Goal: Contribute content

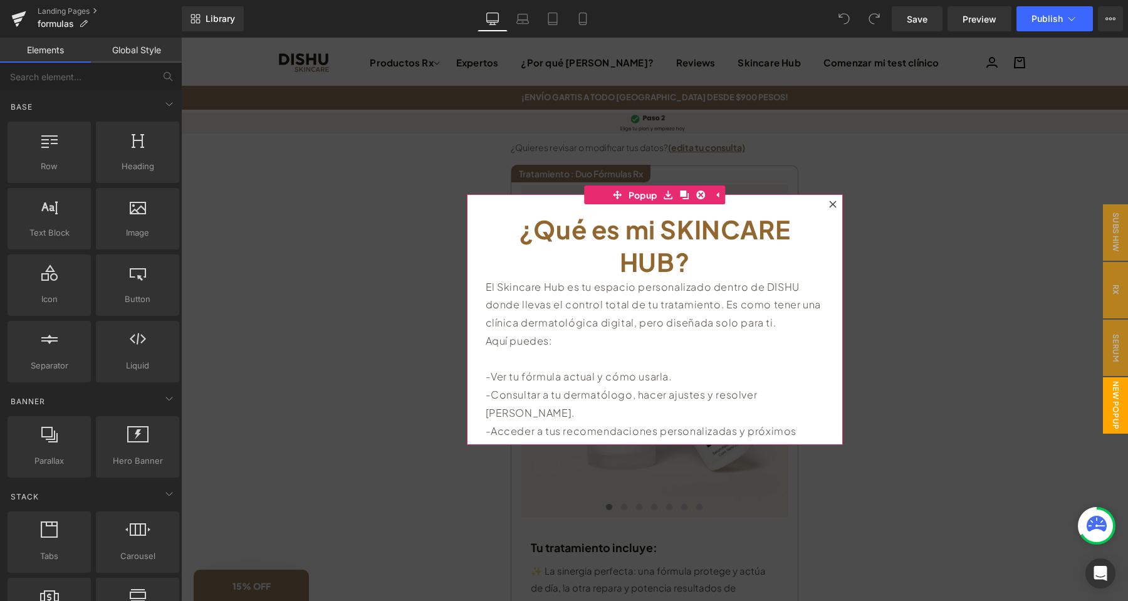
click at [833, 199] on div at bounding box center [832, 204] width 15 height 15
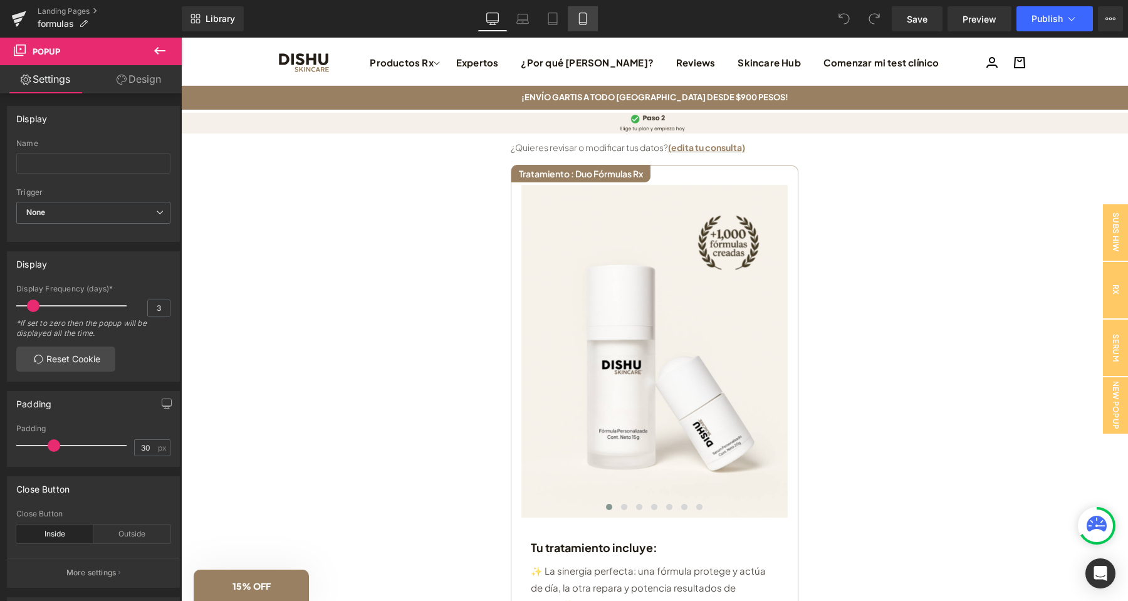
click at [574, 18] on link "Mobile" at bounding box center [583, 18] width 30 height 25
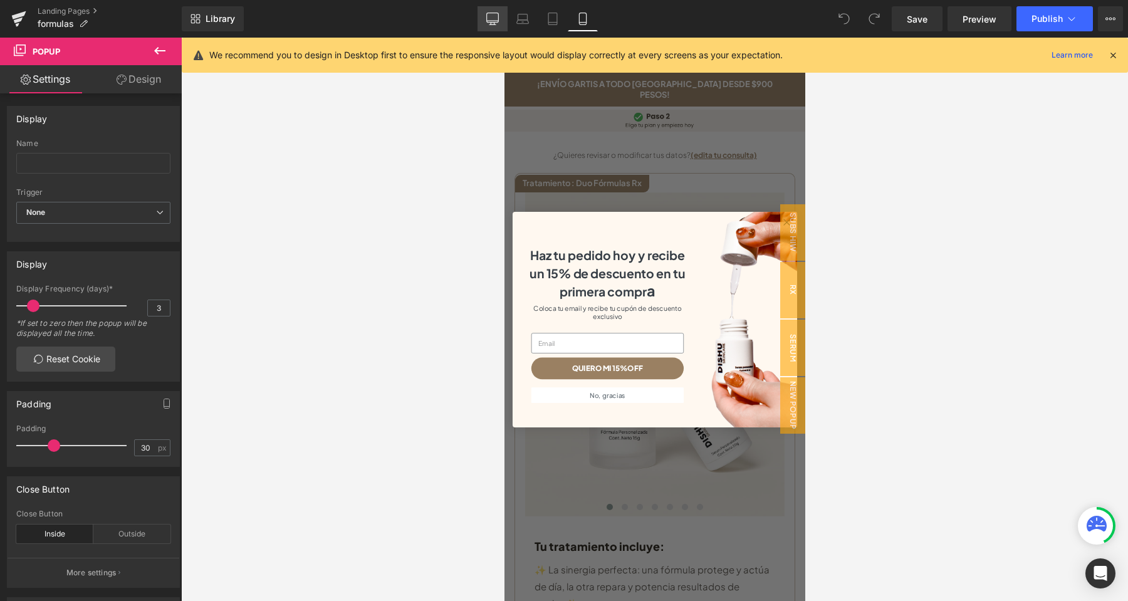
click at [501, 24] on link "Desktop" at bounding box center [492, 18] width 30 height 25
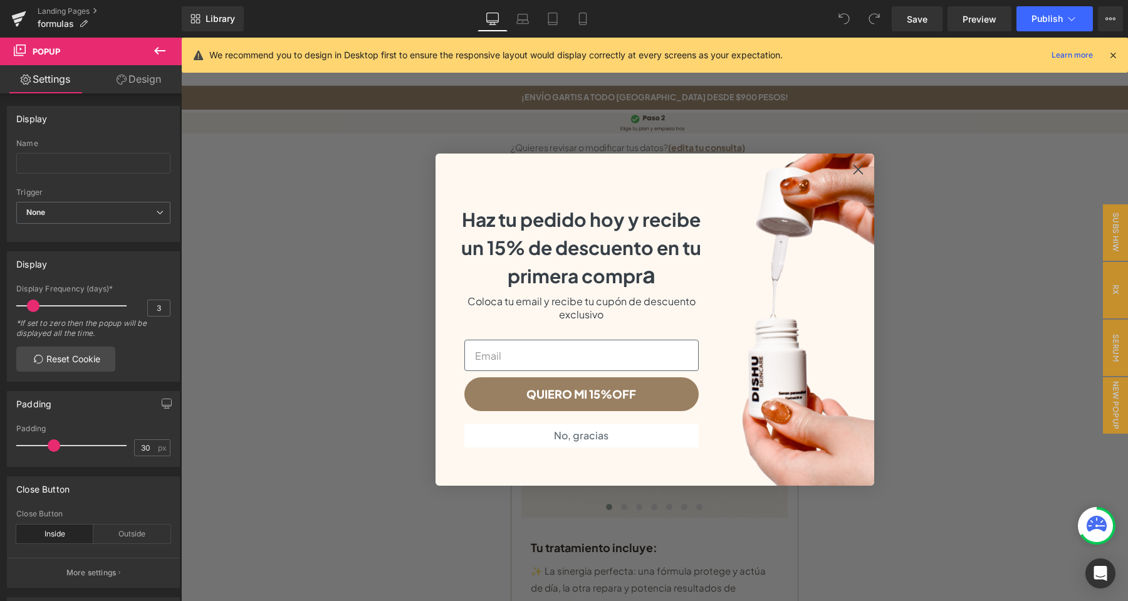
click at [855, 169] on circle "Close dialog" at bounding box center [857, 168] width 21 height 21
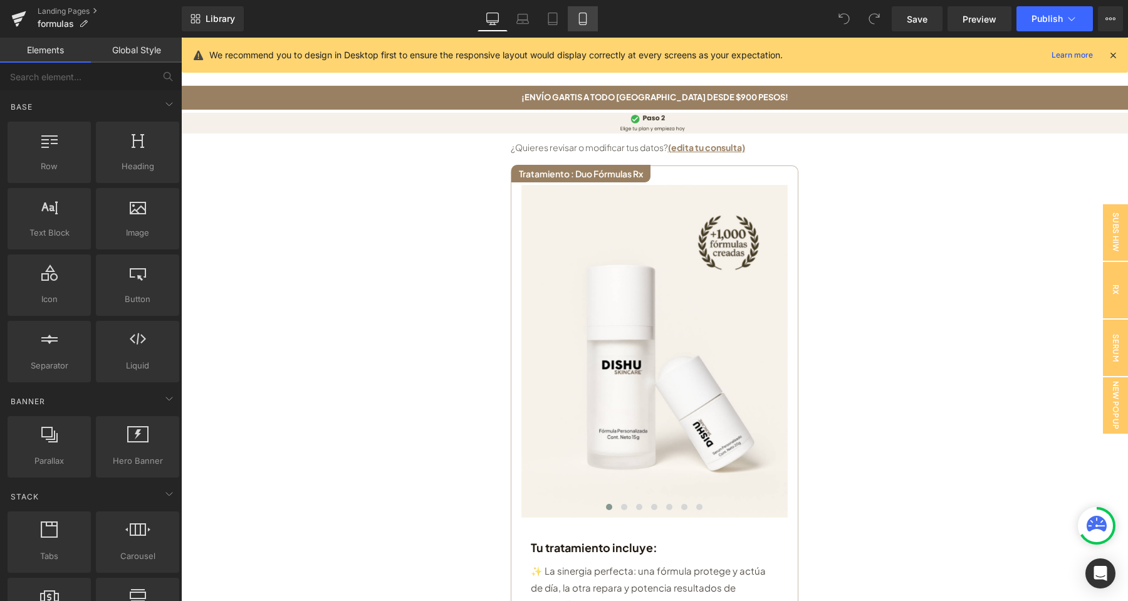
click at [591, 18] on link "Mobile" at bounding box center [583, 18] width 30 height 25
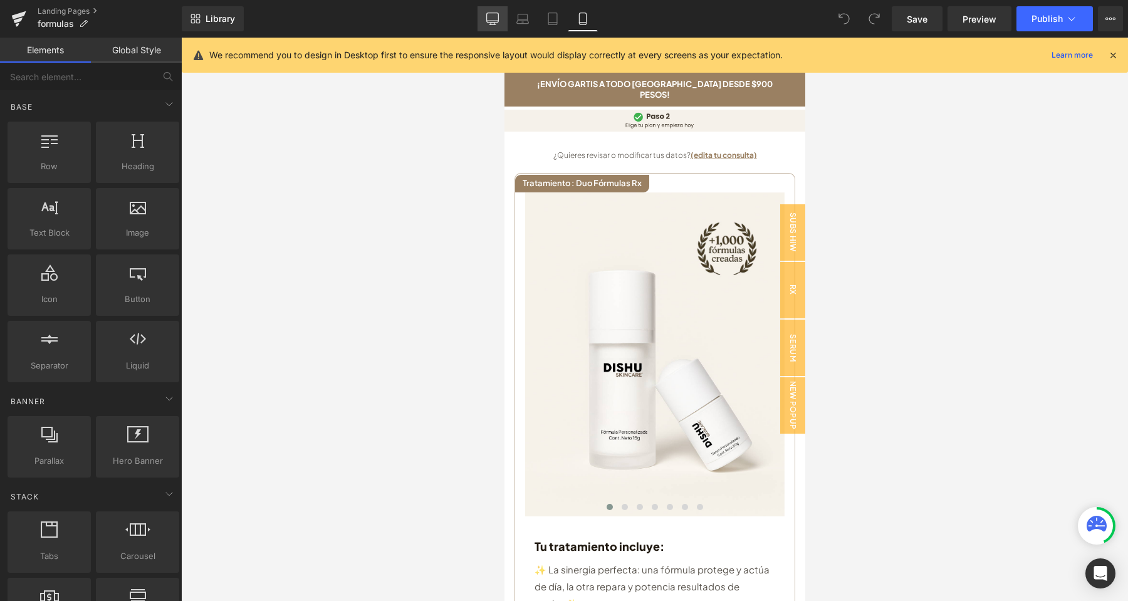
click at [496, 21] on icon at bounding box center [493, 21] width 12 height 0
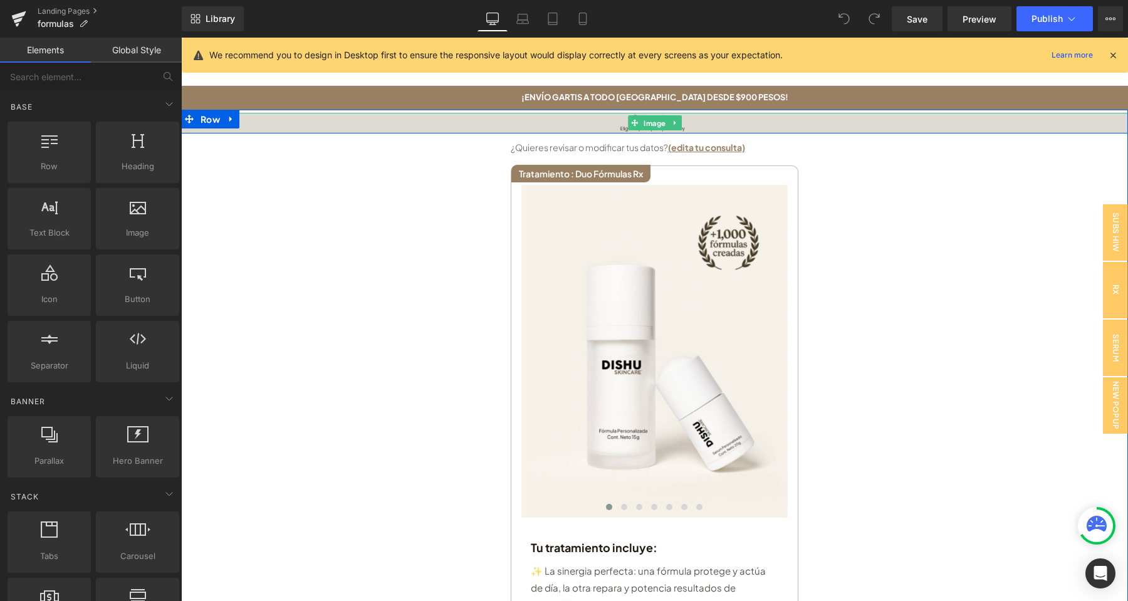
click at [246, 120] on img at bounding box center [654, 123] width 947 height 21
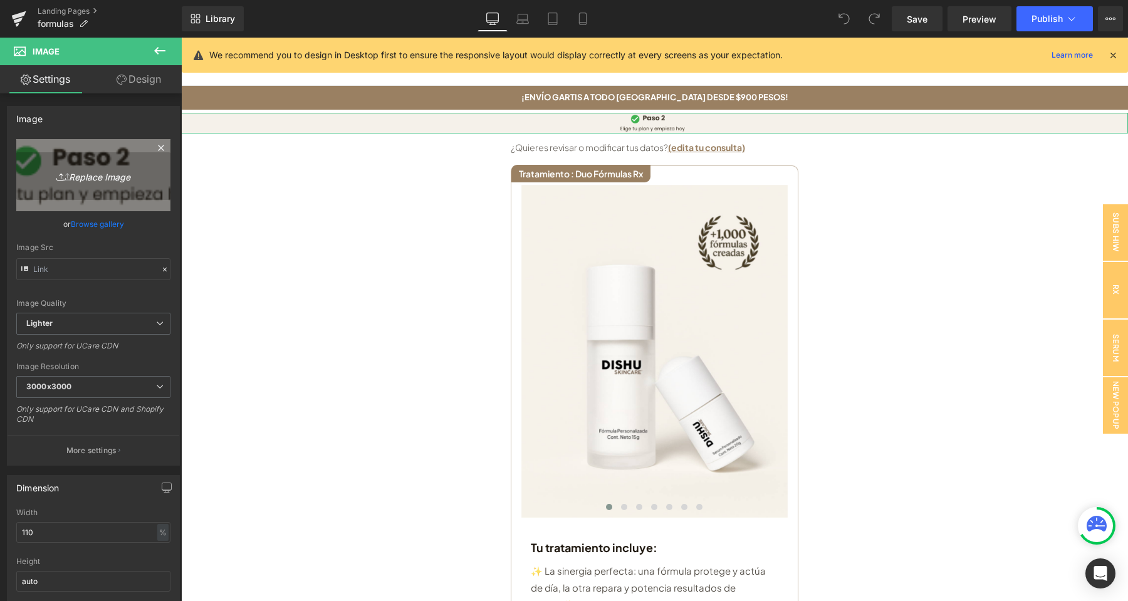
click at [100, 166] on link "Replace Image" at bounding box center [93, 175] width 154 height 72
click at [125, 172] on icon "Replace Image" at bounding box center [93, 175] width 100 height 16
type input "C:\fakepath\Elige tu plan y empieza hoy(4).webp"
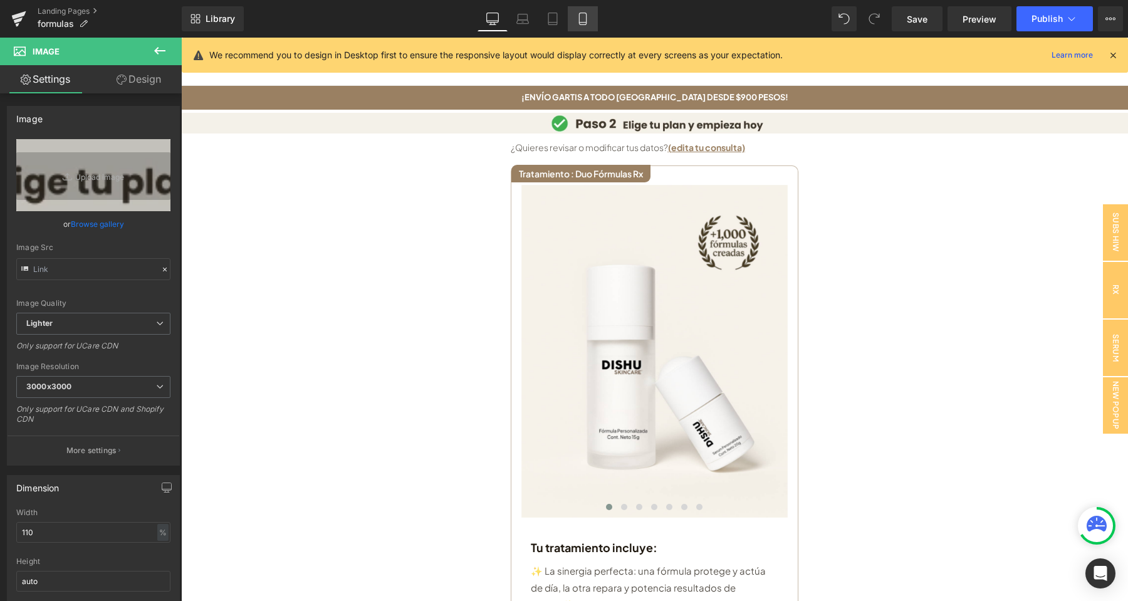
click at [585, 21] on icon at bounding box center [582, 19] width 13 height 13
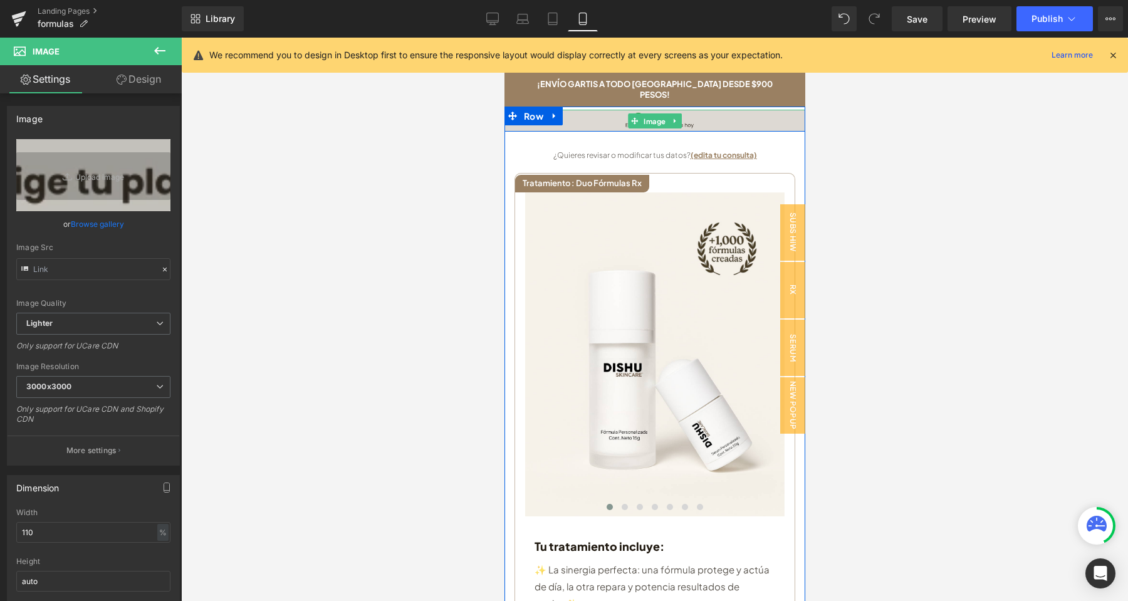
click at [699, 113] on img at bounding box center [654, 121] width 301 height 22
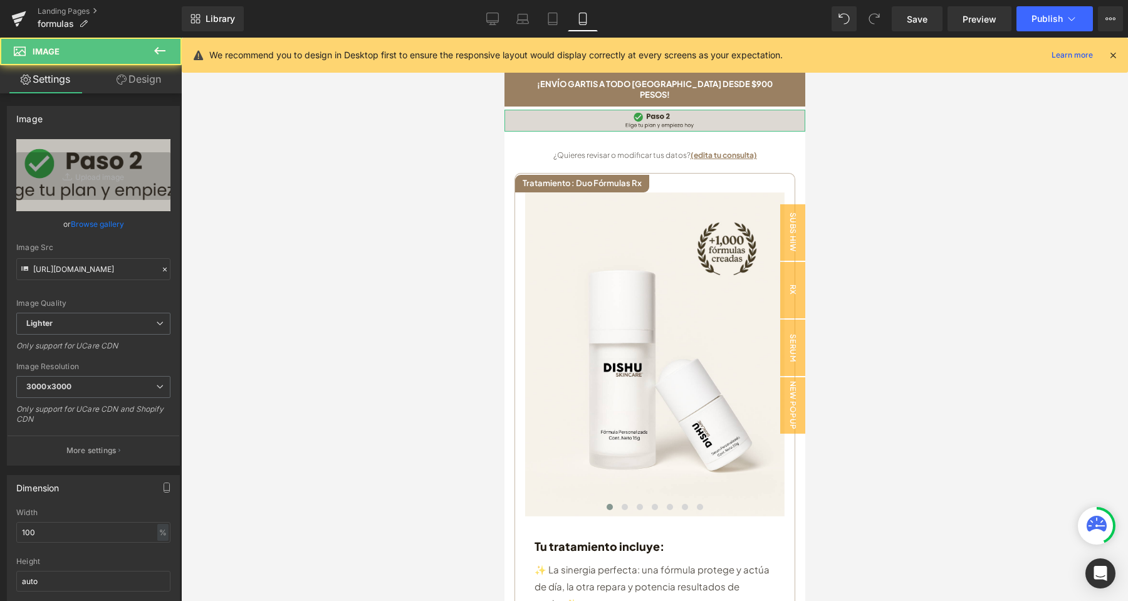
click at [98, 185] on link "Replace Image" at bounding box center [93, 175] width 154 height 72
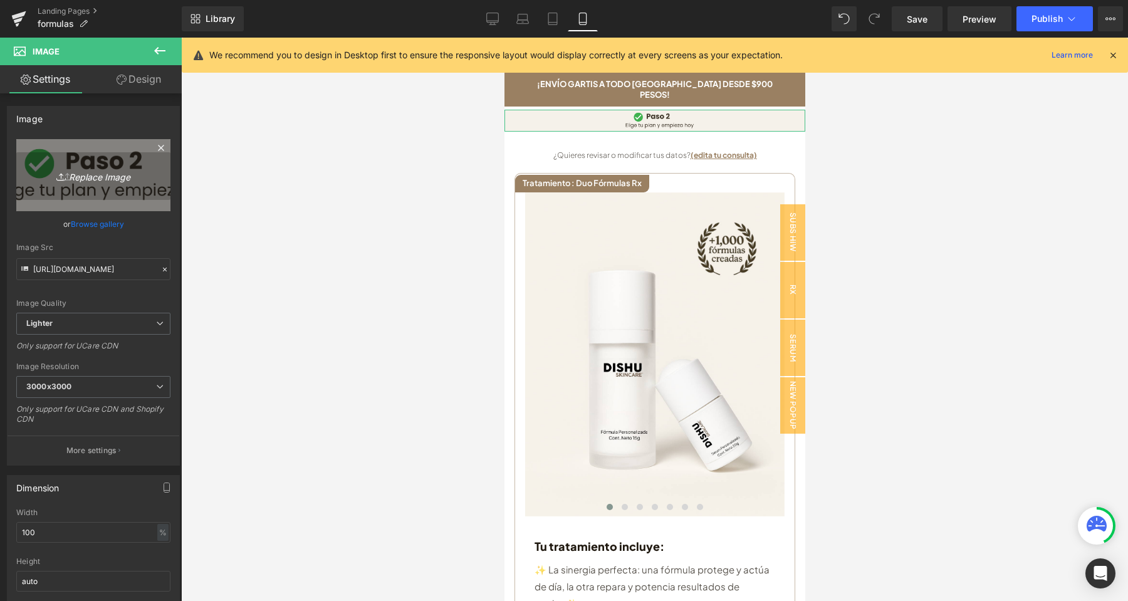
click at [117, 191] on link "Replace Image" at bounding box center [93, 175] width 154 height 72
type input "C:\fakepath\Elige tu plan y empieza hoy(5).webp"
click at [125, 165] on link "Replace Image" at bounding box center [93, 175] width 154 height 72
type input "C:\fakepath\Elige tu plan y empieza hoy(6).webp"
click at [86, 181] on icon "Replace Image" at bounding box center [93, 175] width 100 height 16
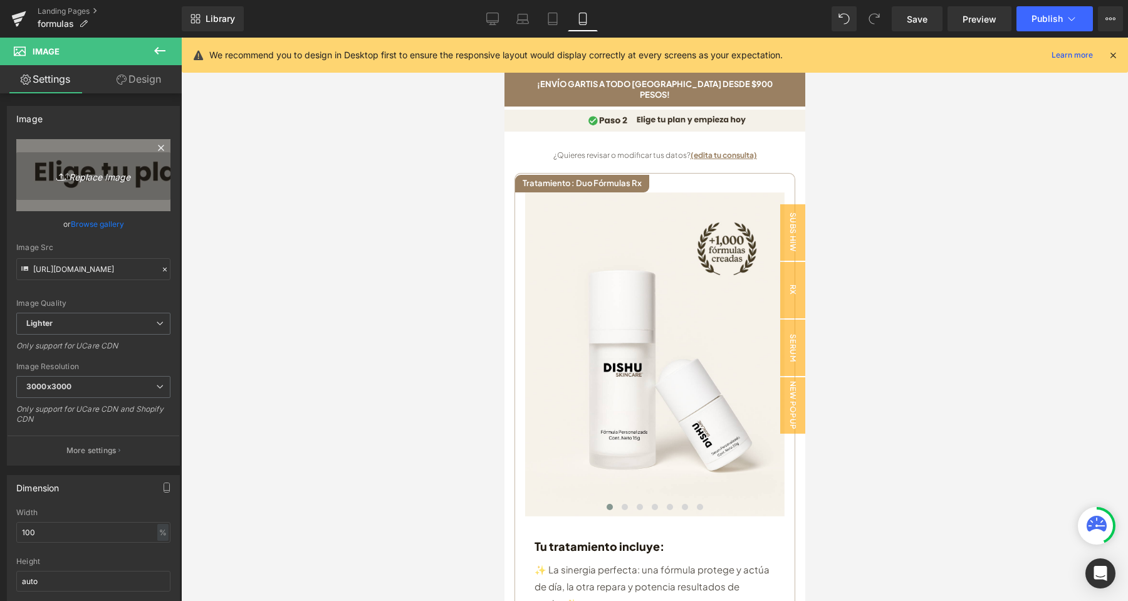
type input "C:\fakepath\Elige tu plan y empieza hoy(7).webp"
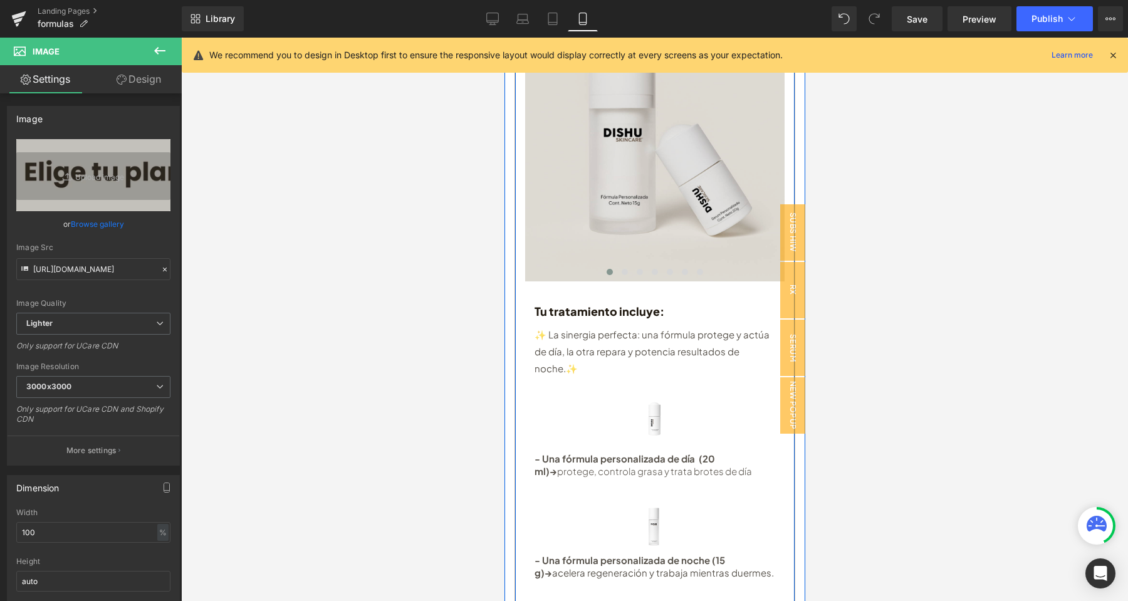
scroll to position [66, 0]
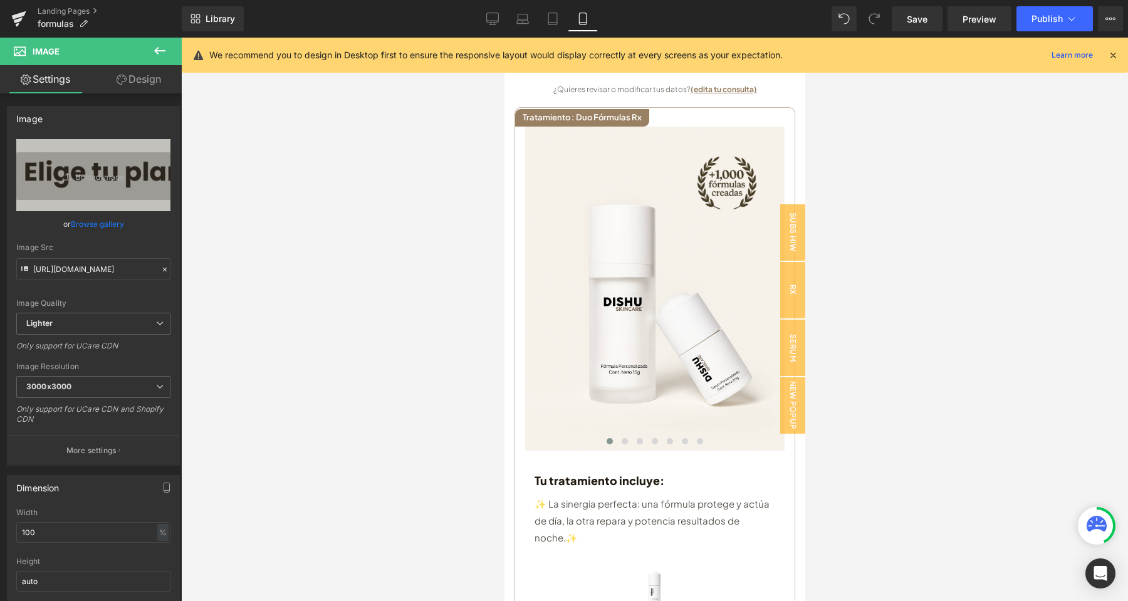
click at [1113, 56] on icon at bounding box center [1112, 54] width 11 height 11
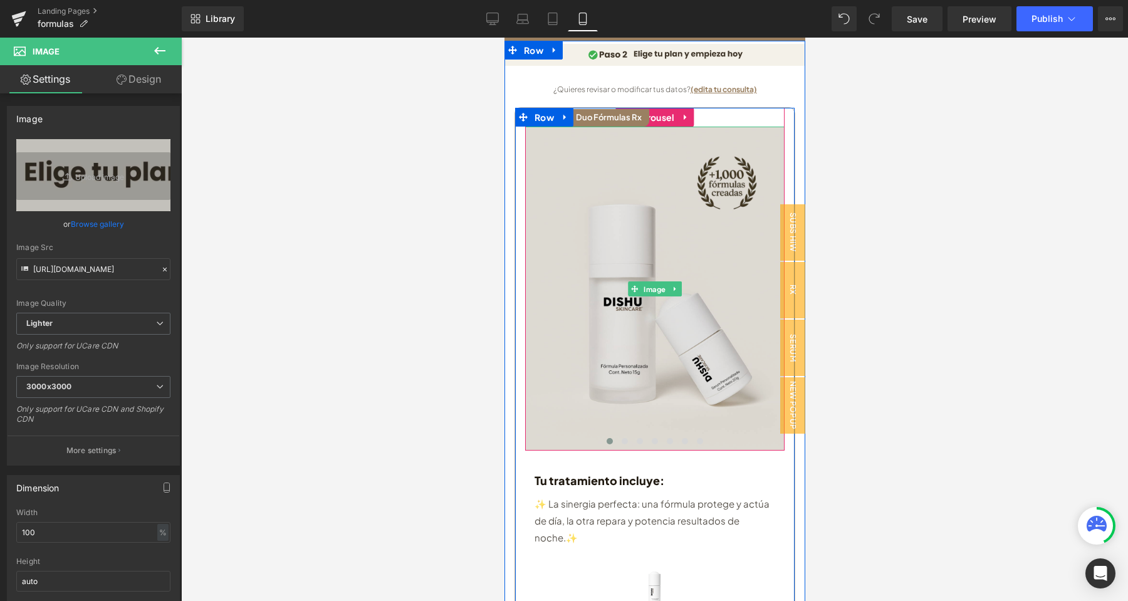
click at [694, 267] on img at bounding box center [653, 289] width 259 height 325
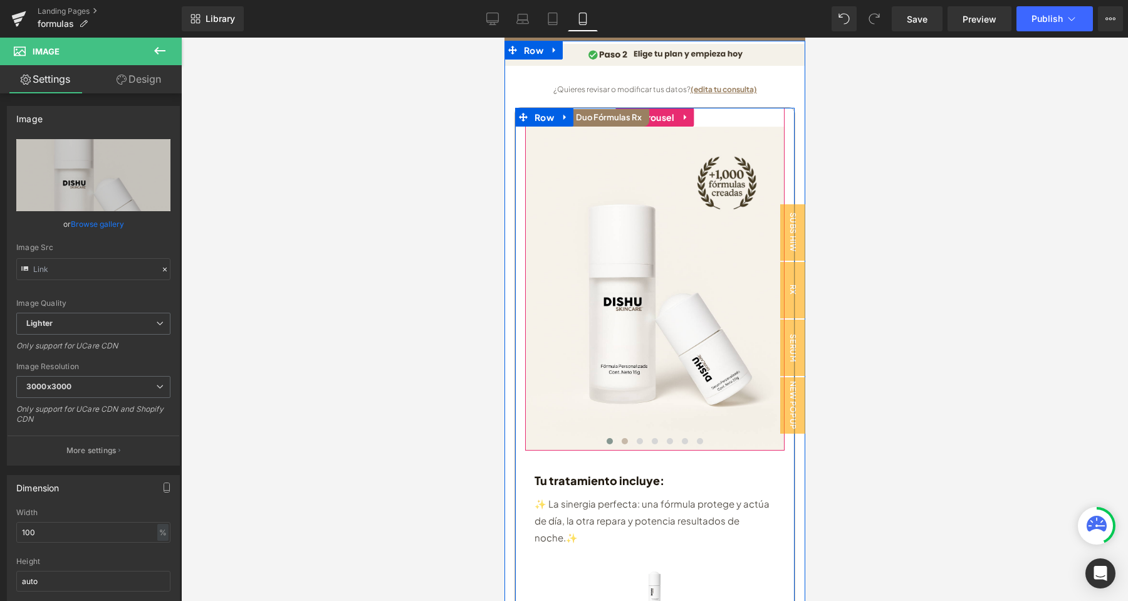
click at [625, 438] on span at bounding box center [624, 441] width 6 height 6
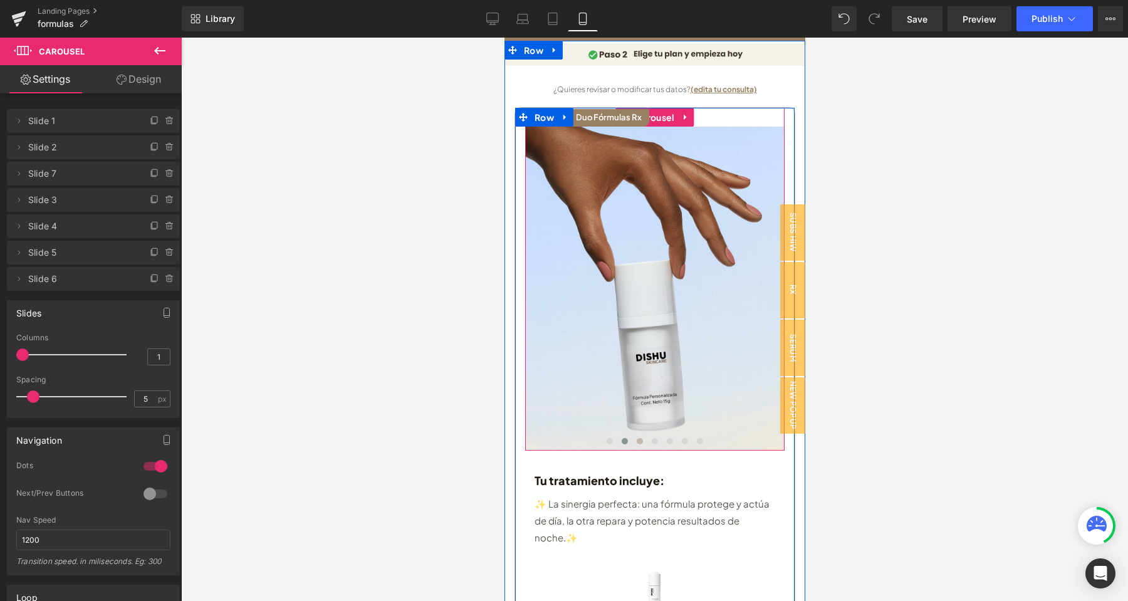
click at [640, 438] on span at bounding box center [639, 441] width 6 height 6
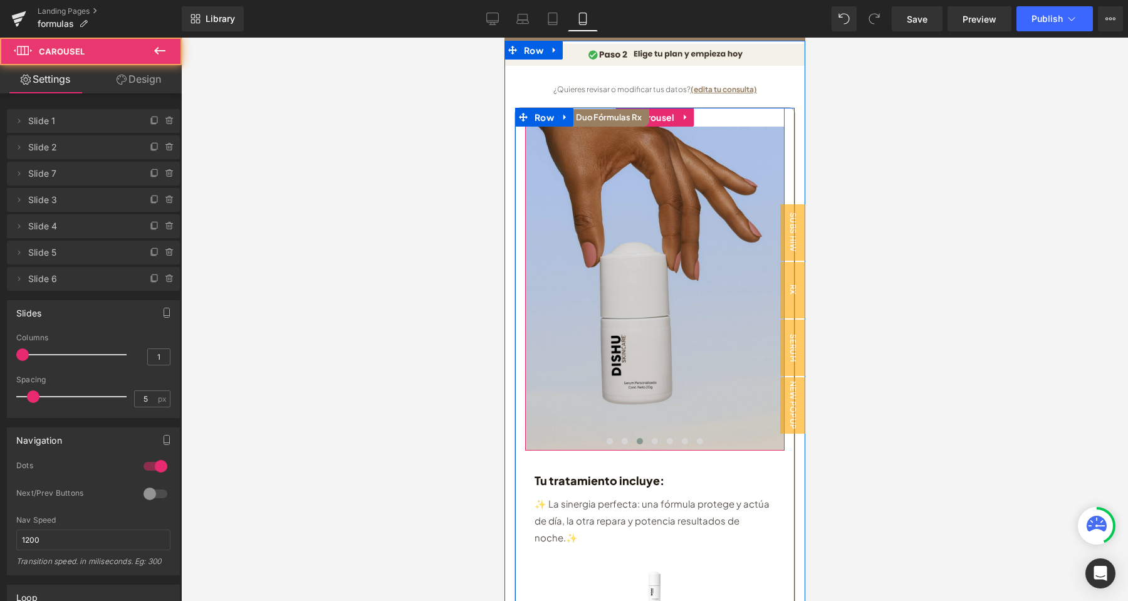
click at [695, 313] on img at bounding box center [653, 289] width 259 height 325
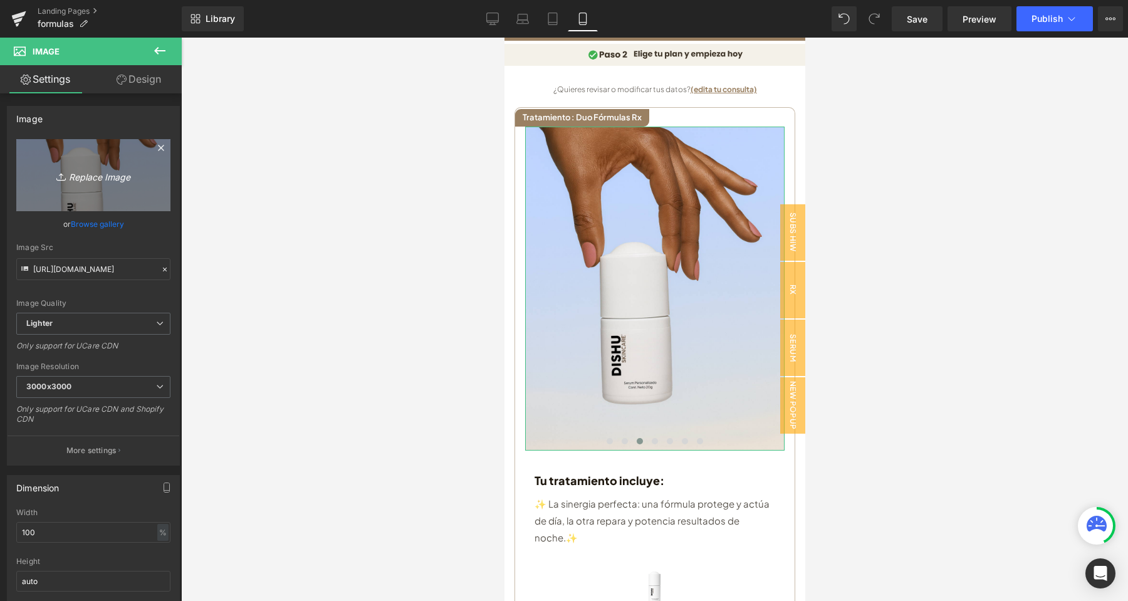
click at [122, 181] on icon "Replace Image" at bounding box center [93, 175] width 100 height 16
type input "C:\fakepath\POSTS AGO-SEPT(28).webp"
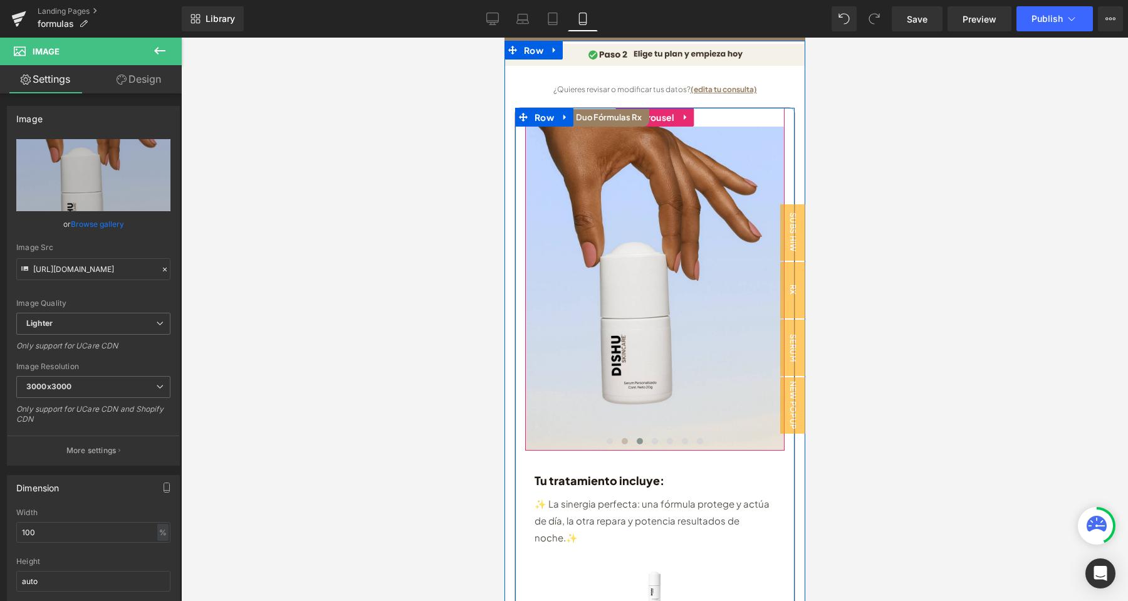
click at [628, 435] on button at bounding box center [623, 441] width 15 height 13
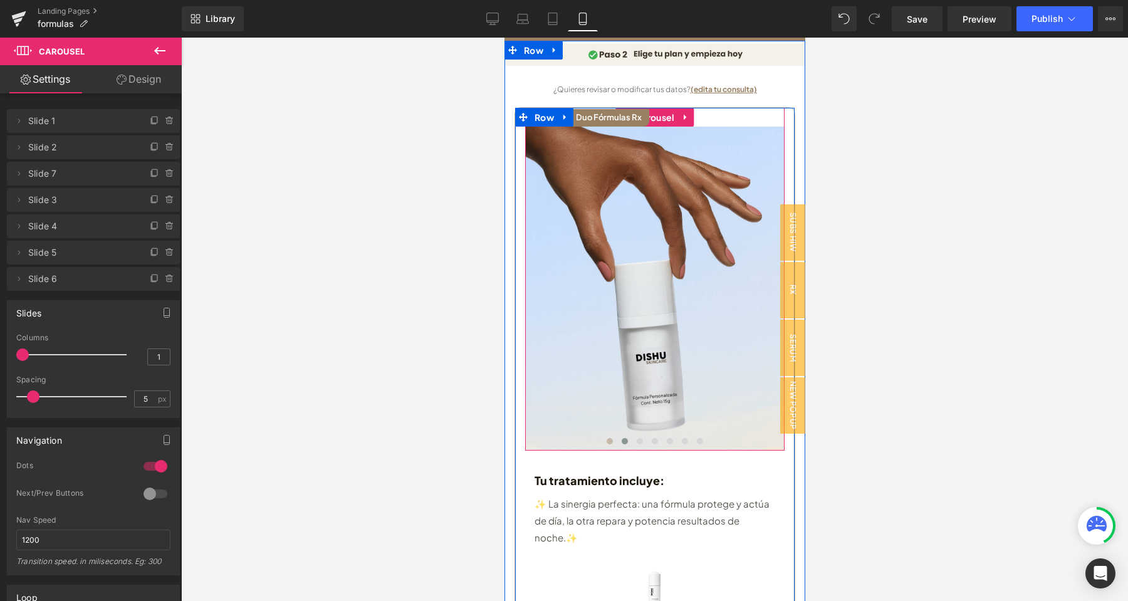
click at [611, 438] on span at bounding box center [609, 441] width 6 height 6
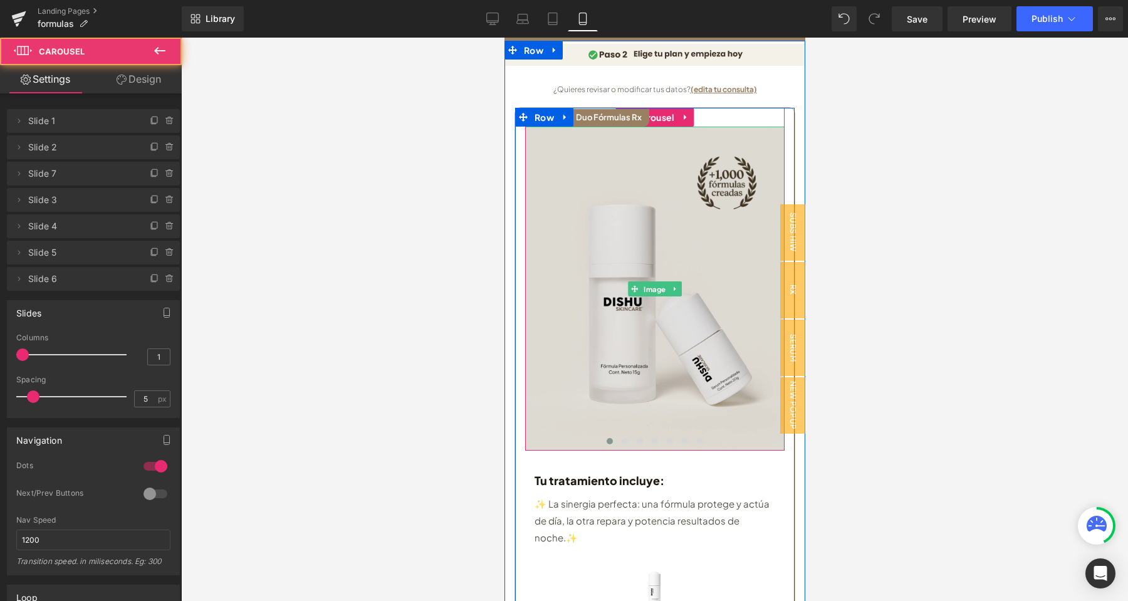
click at [621, 309] on img at bounding box center [653, 289] width 259 height 325
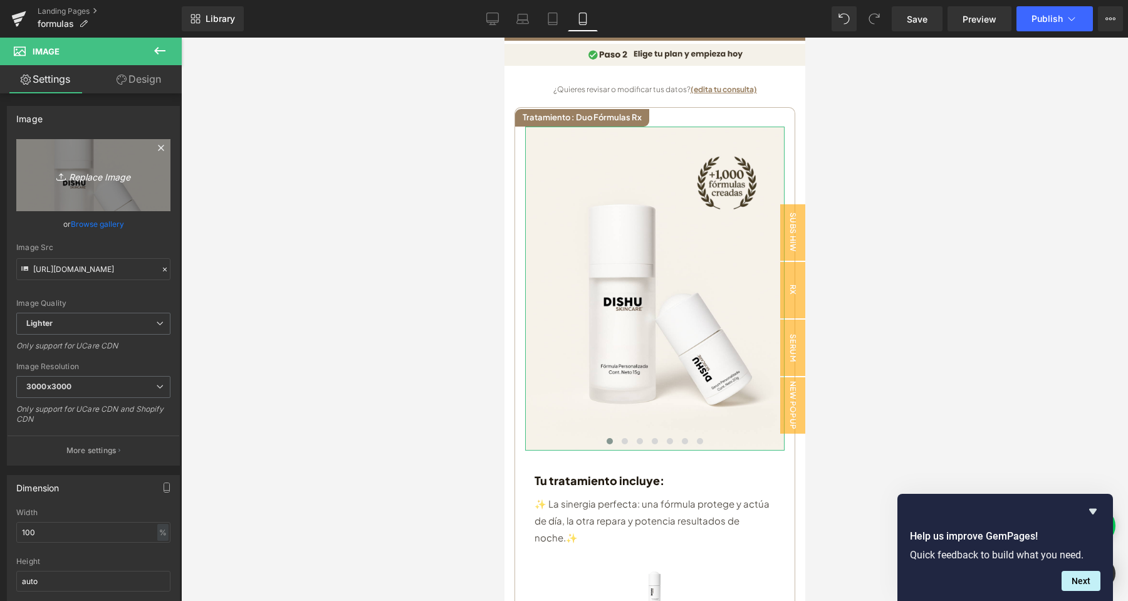
click at [118, 182] on icon "Replace Image" at bounding box center [93, 175] width 100 height 16
type input "C:\fakepath\POSTS AGO-SEPT(29).webp"
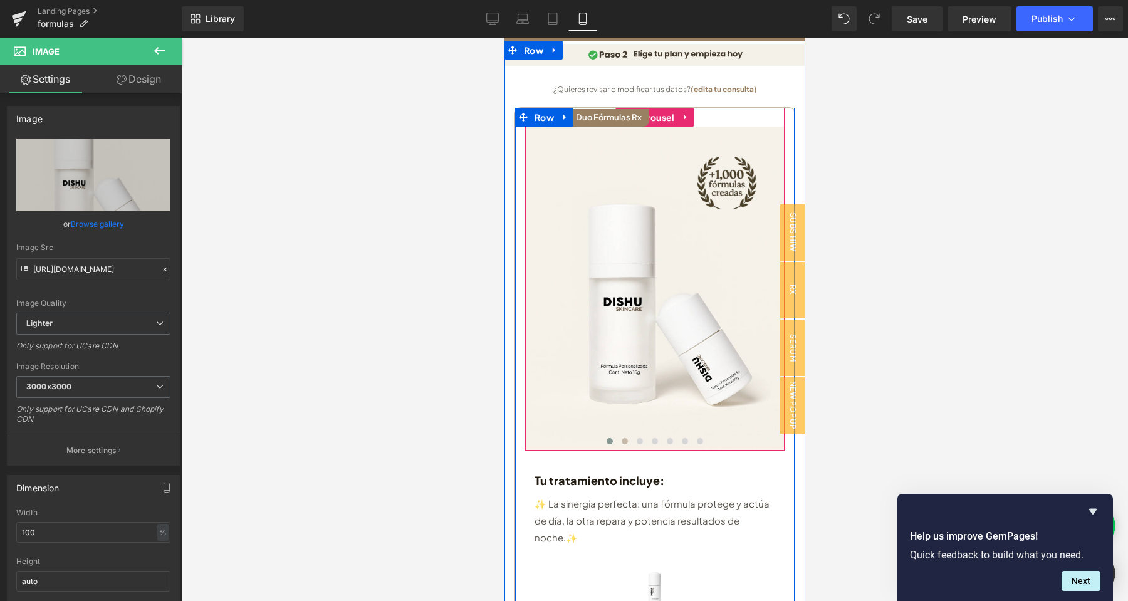
click at [625, 435] on button at bounding box center [623, 441] width 15 height 13
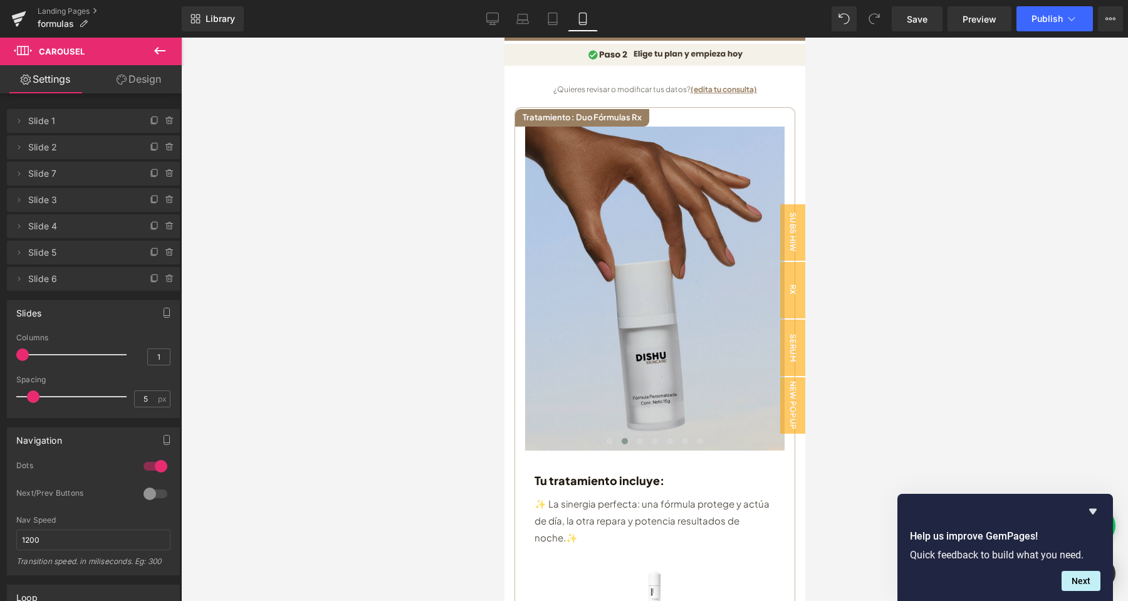
click at [593, 295] on img at bounding box center [653, 289] width 259 height 325
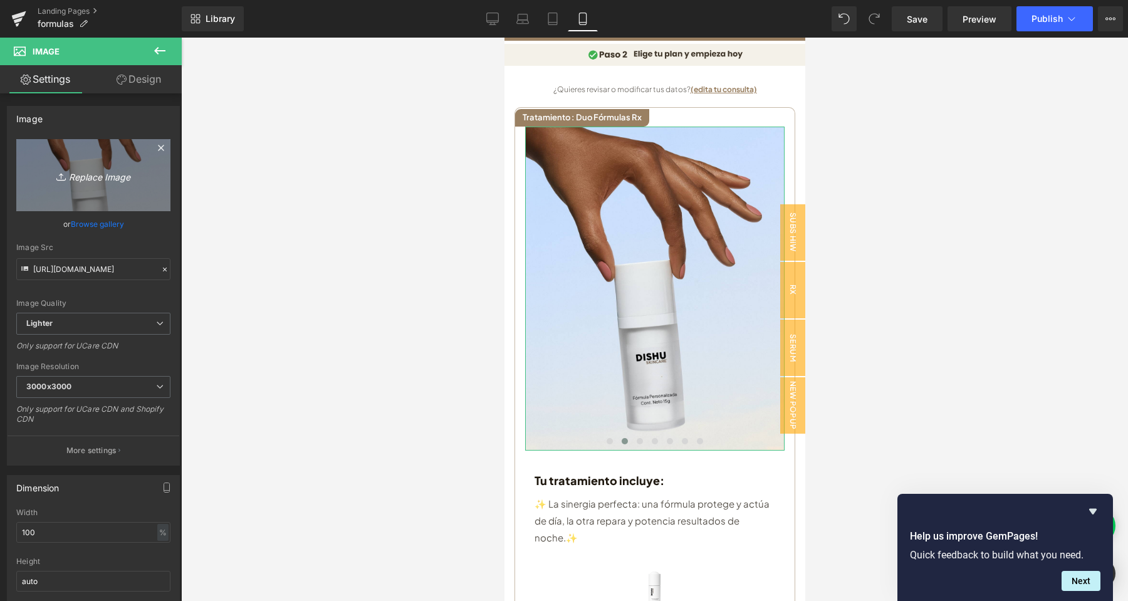
click at [87, 176] on icon "Replace Image" at bounding box center [93, 175] width 100 height 16
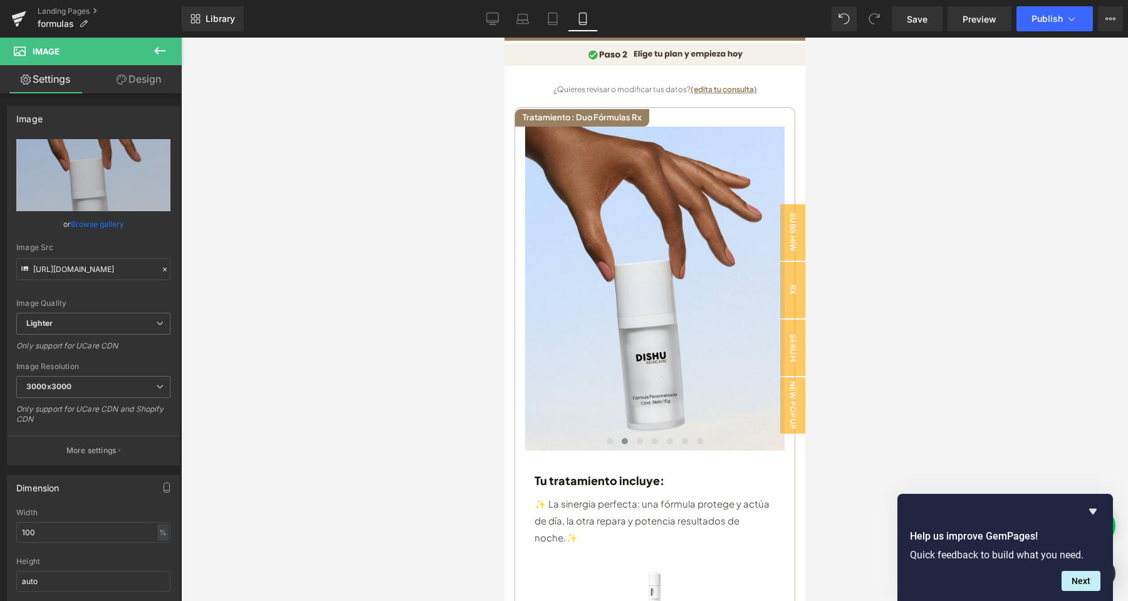
type input "C:\fakepath\POSTS AGO-SEPT(30).webp"
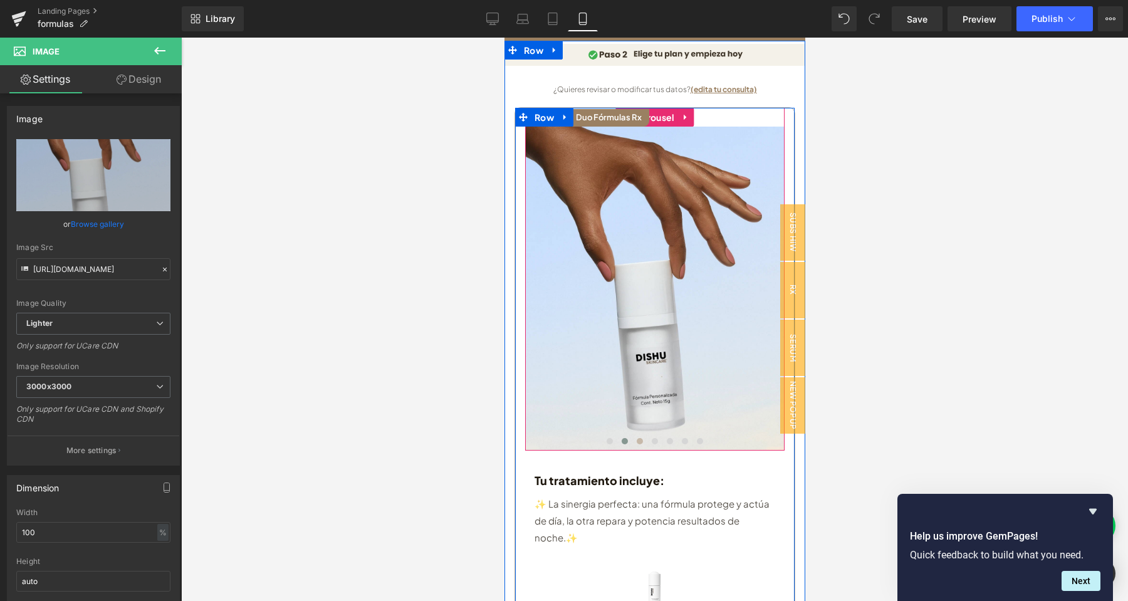
click at [640, 438] on span at bounding box center [639, 441] width 6 height 6
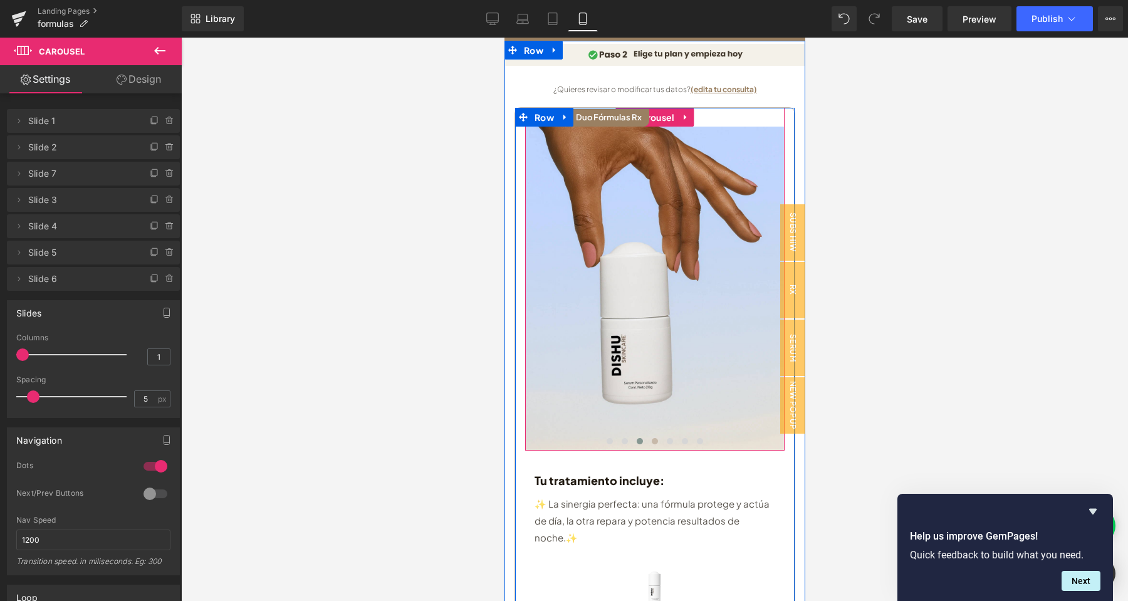
click at [653, 438] on span at bounding box center [654, 441] width 6 height 6
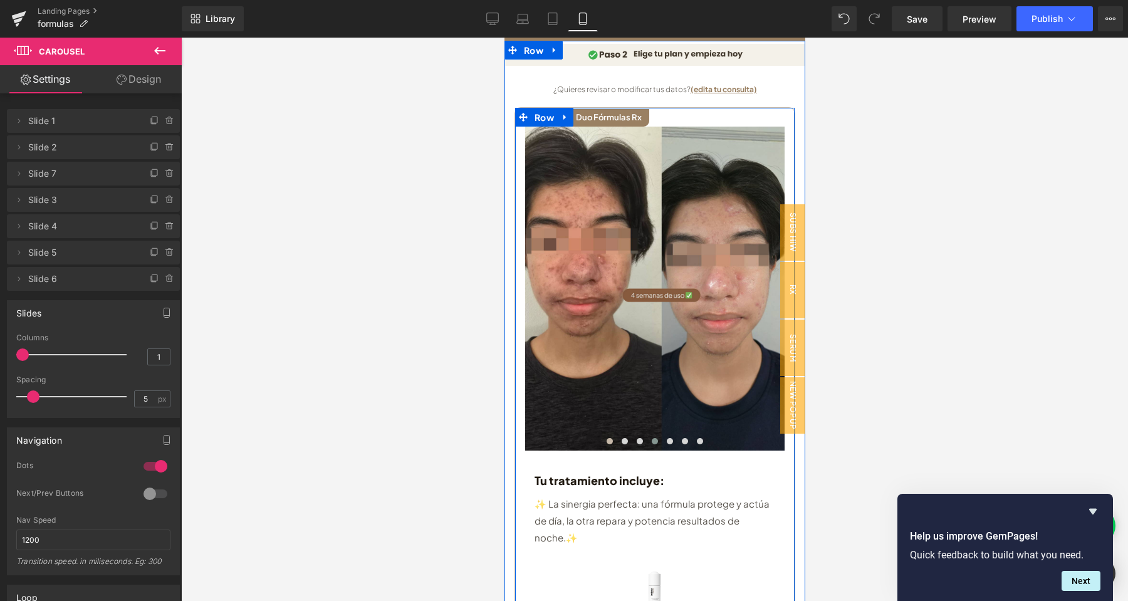
click at [608, 438] on span at bounding box center [609, 441] width 6 height 6
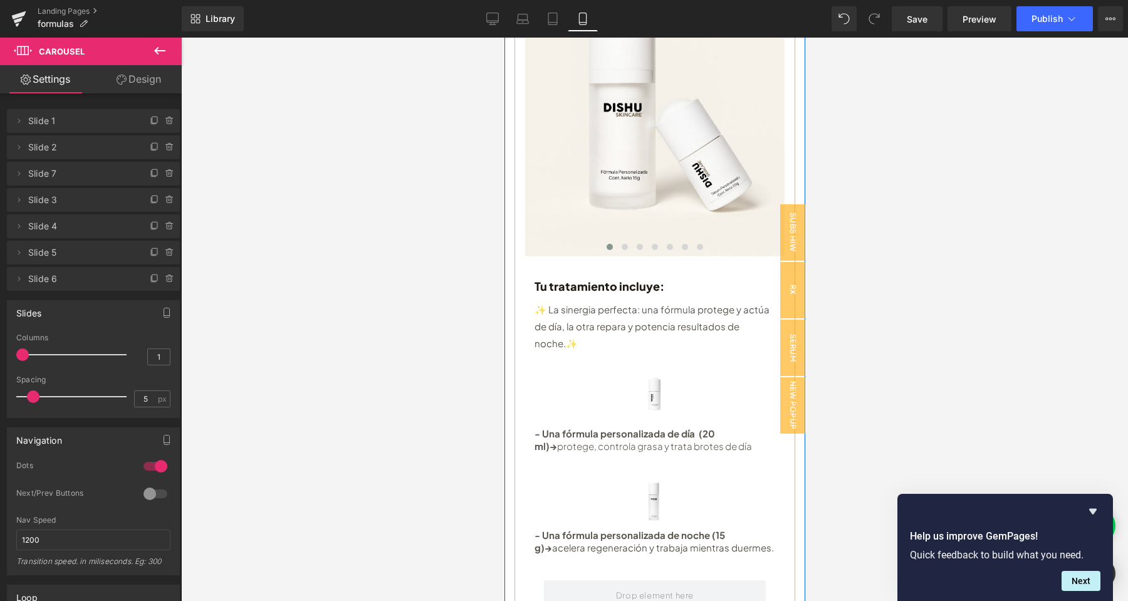
scroll to position [263, 0]
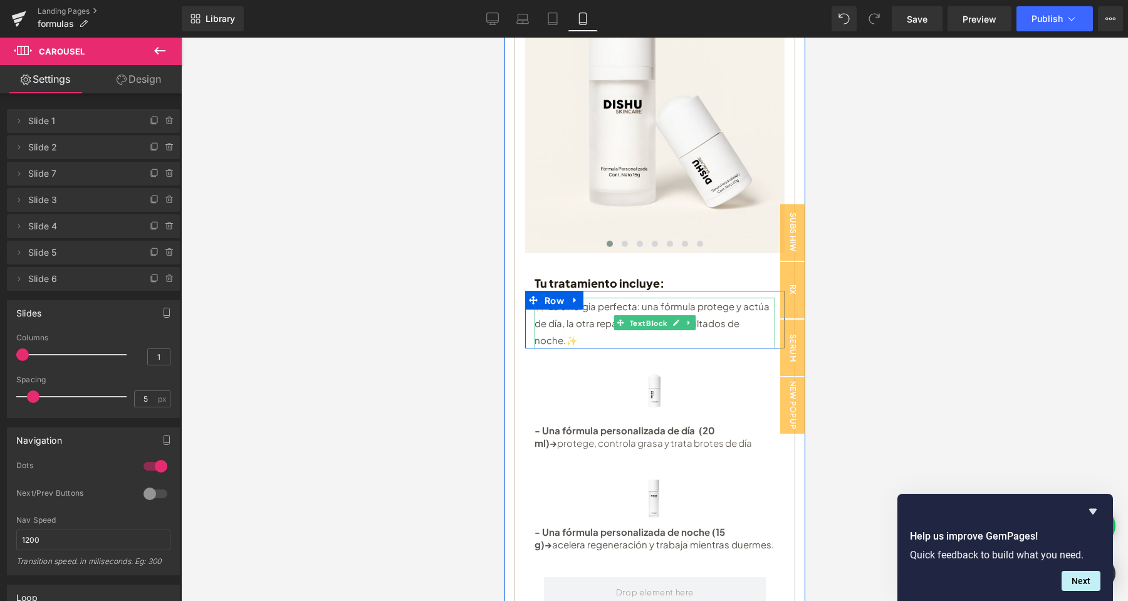
click at [590, 329] on p "✨ La sinergia perfecta: una fórmula protege y actúa de día, la otra repara y po…" at bounding box center [654, 323] width 241 height 51
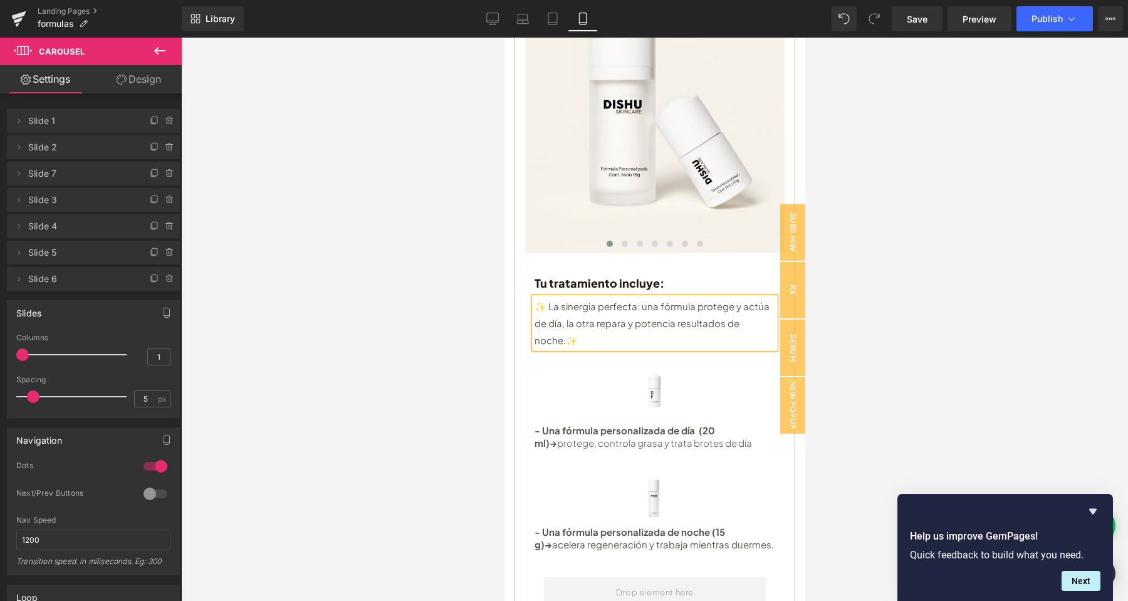
click at [576, 328] on p "✨ La sinergia perfecta: una fórmula protege y actúa de día, la otra repara y po…" at bounding box center [654, 323] width 241 height 51
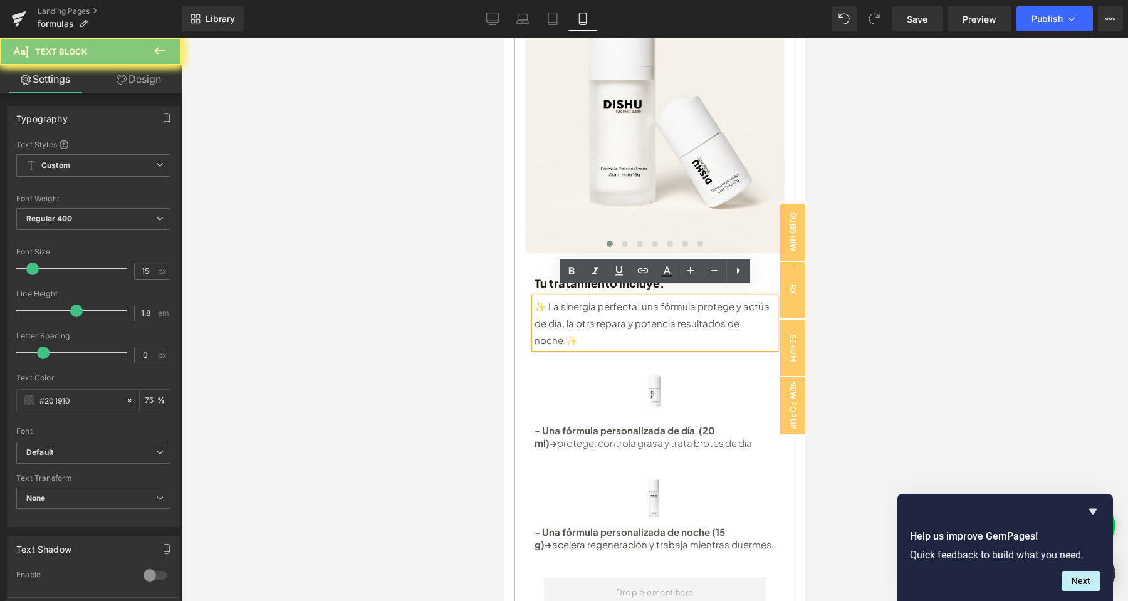
click at [534, 298] on p "✨ La sinergia perfecta: una fórmula protege y actúa de día, la otra repara y po…" at bounding box center [654, 323] width 241 height 51
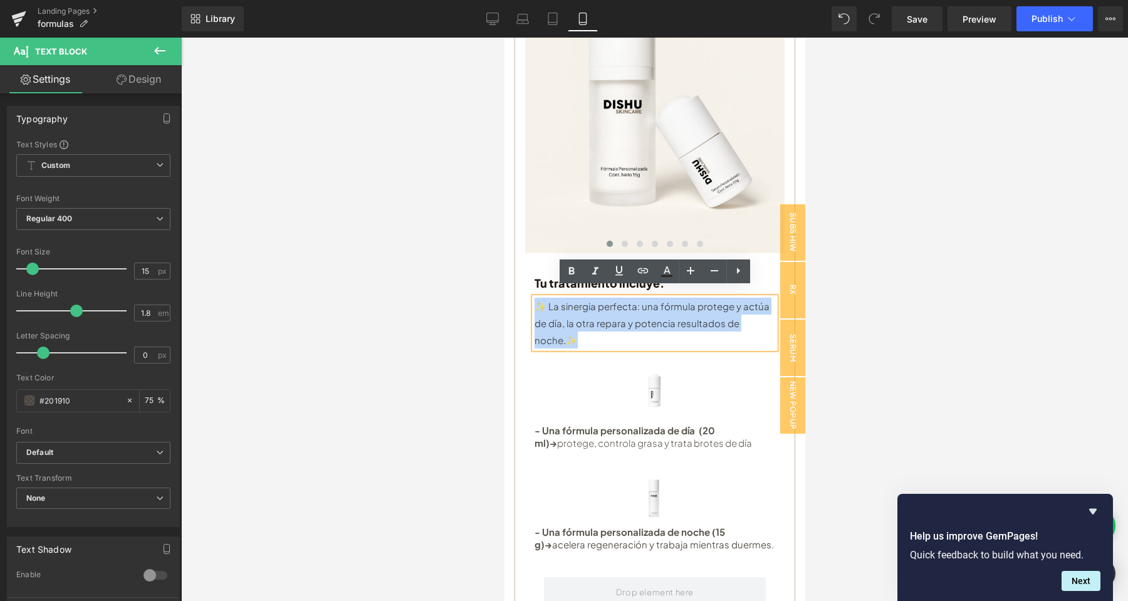
copy p "✨ La sinergia perfecta: una fórmula protege y actúa de día, la otra repara y po…"
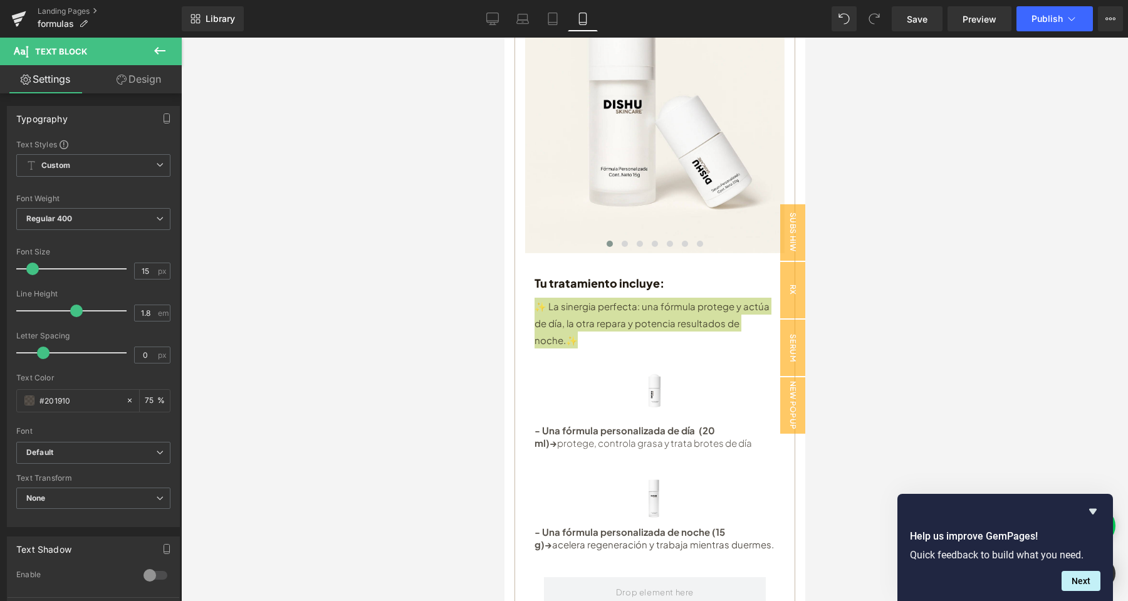
click at [948, 290] on div at bounding box center [654, 319] width 947 height 563
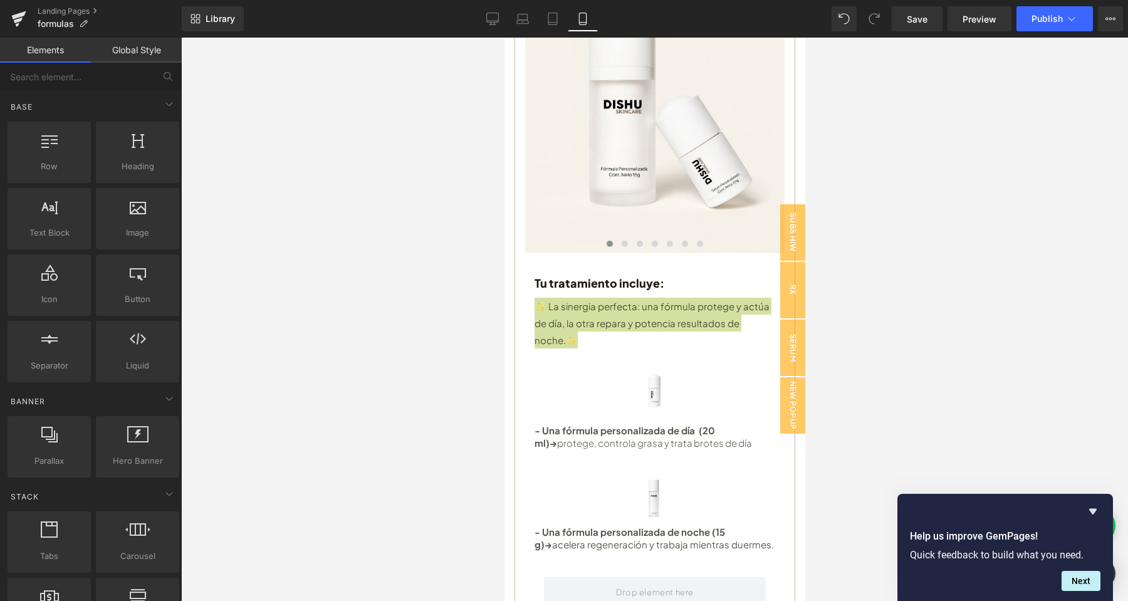
click at [962, 281] on div at bounding box center [654, 319] width 947 height 563
drag, startPoint x: 426, startPoint y: 282, endPoint x: 437, endPoint y: 279, distance: 11.7
click at [425, 282] on div at bounding box center [654, 319] width 947 height 563
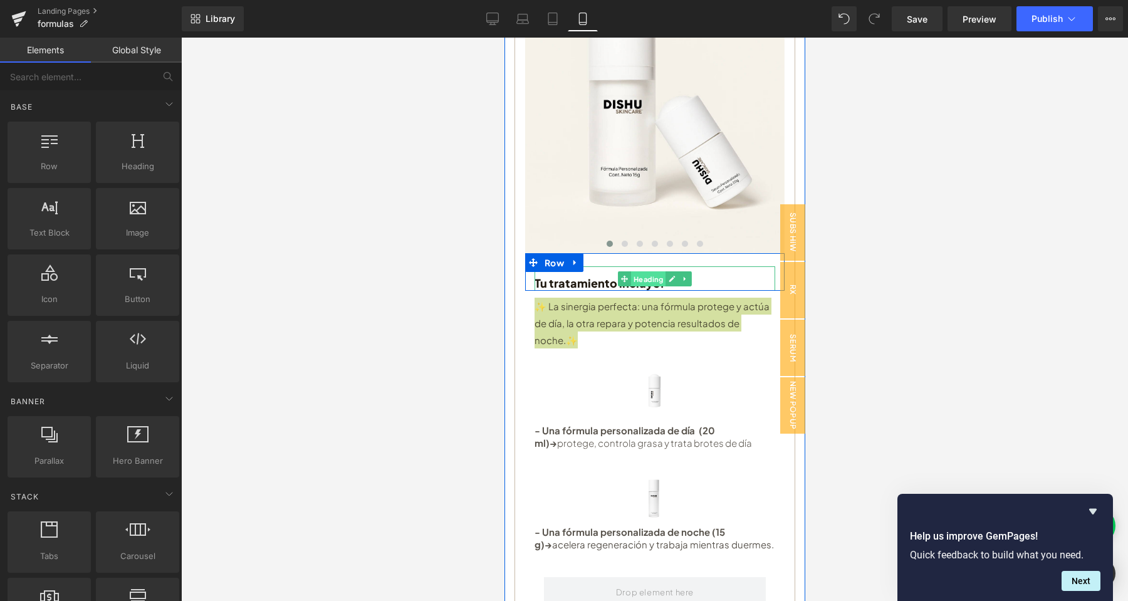
click at [646, 275] on span "Heading" at bounding box center [647, 278] width 34 height 15
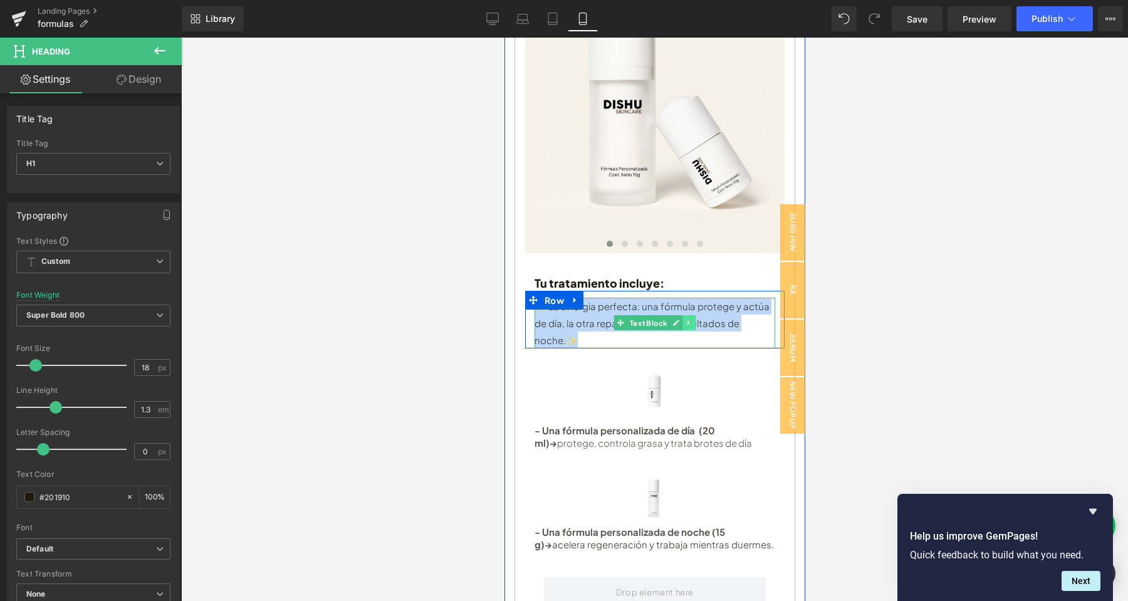
click at [689, 319] on icon at bounding box center [688, 323] width 7 height 8
click at [695, 321] on p "✨ La sinergia perfecta: una fórmula protege y actúa de día, la otra repara y po…" at bounding box center [654, 323] width 241 height 51
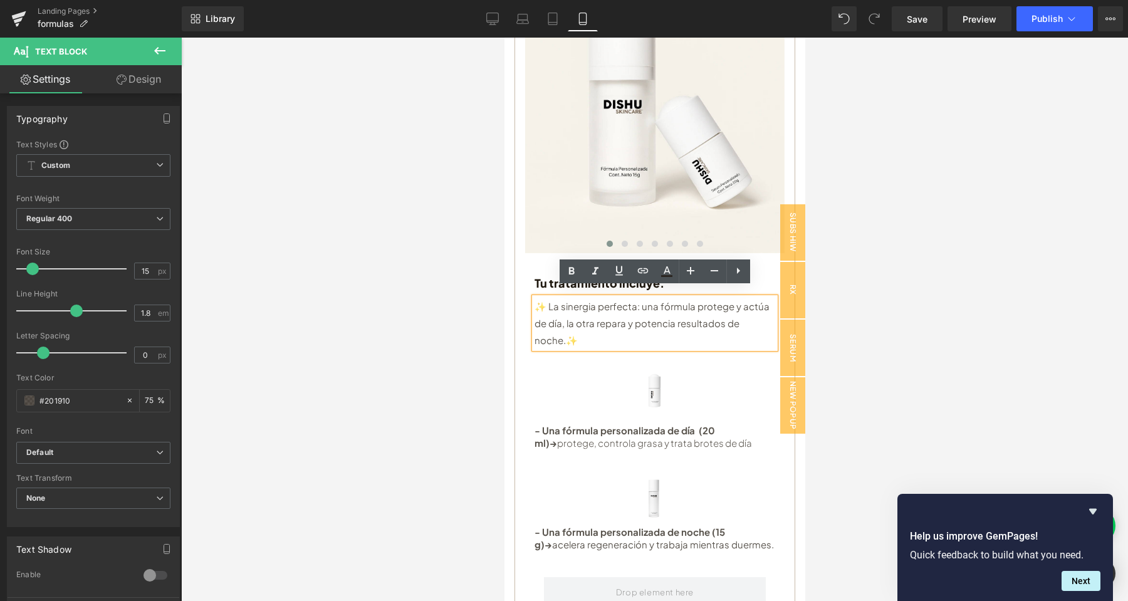
click at [970, 319] on div at bounding box center [654, 319] width 947 height 563
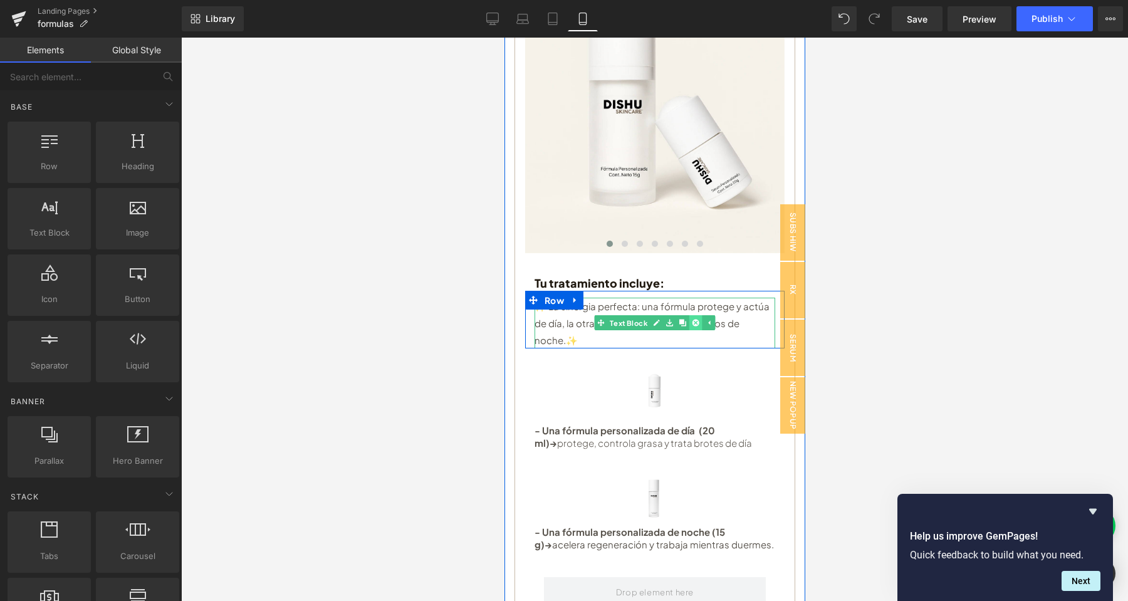
click at [697, 320] on icon at bounding box center [694, 323] width 7 height 7
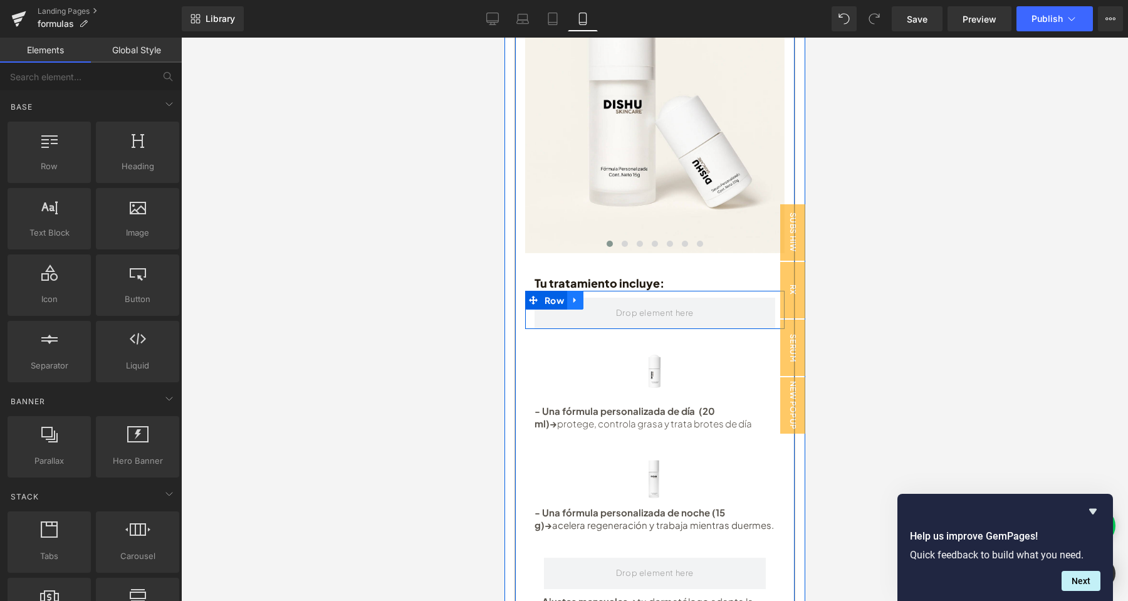
click at [571, 295] on icon at bounding box center [574, 299] width 9 height 9
click at [608, 296] on icon at bounding box center [607, 300] width 9 height 9
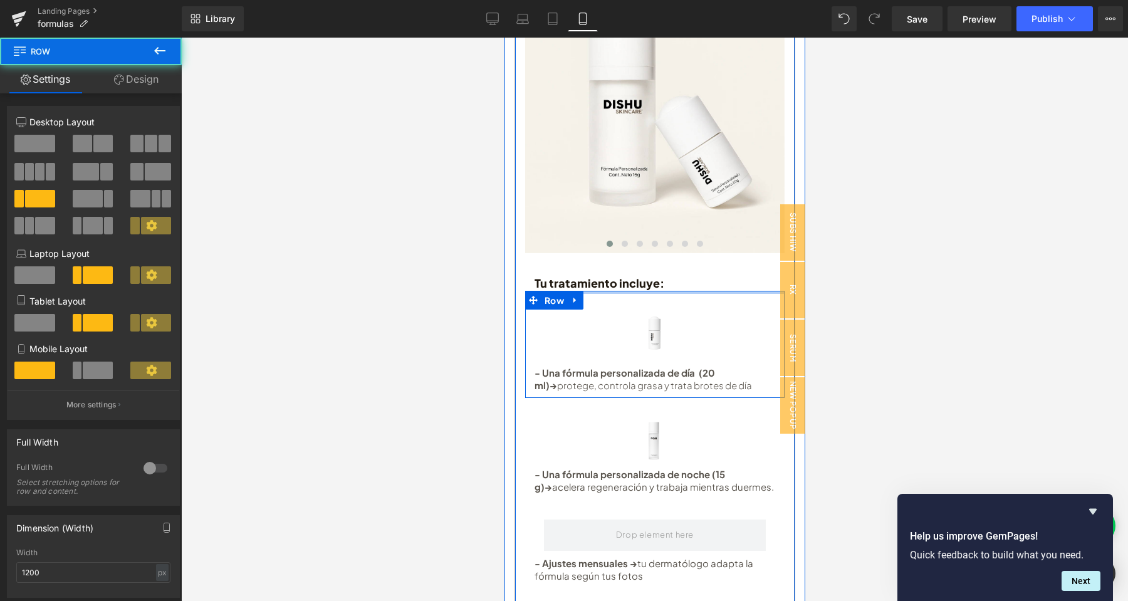
click at [678, 266] on div "Tratamiento : Duo Fórmulas Rx Button Image Image Image Image Image Image Image …" at bounding box center [653, 451] width 259 height 1083
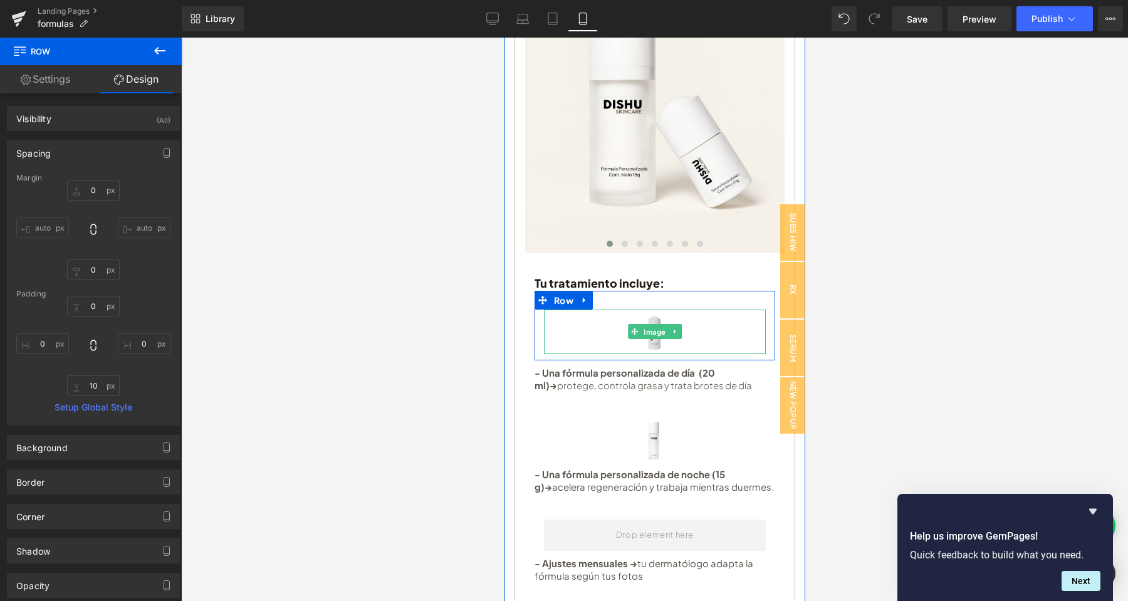
click at [675, 309] on img at bounding box center [654, 331] width 44 height 44
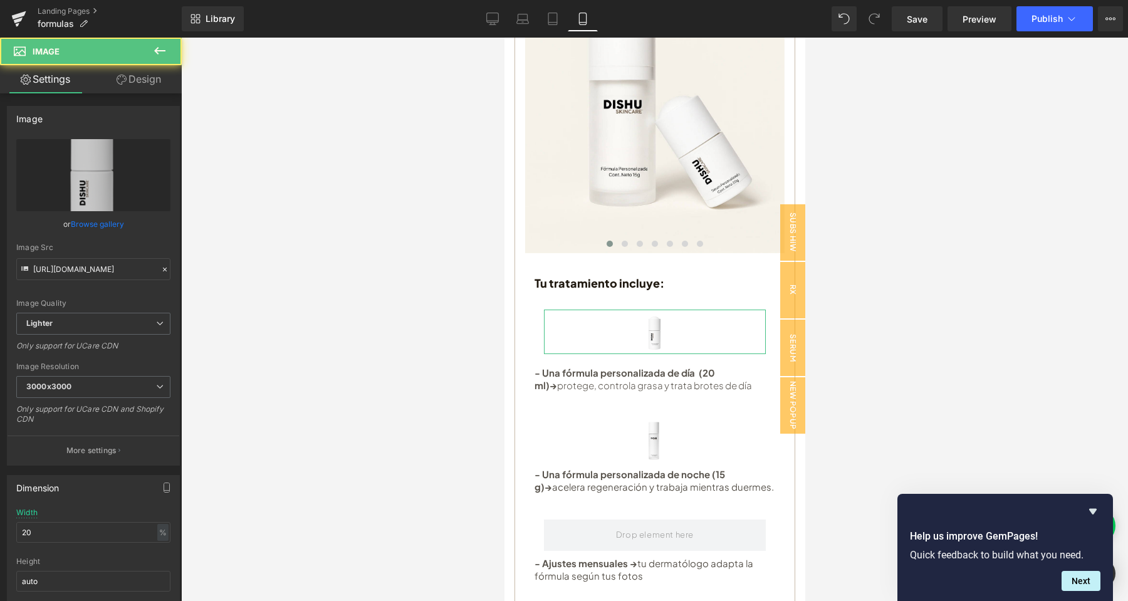
click at [142, 83] on link "Design" at bounding box center [138, 79] width 91 height 28
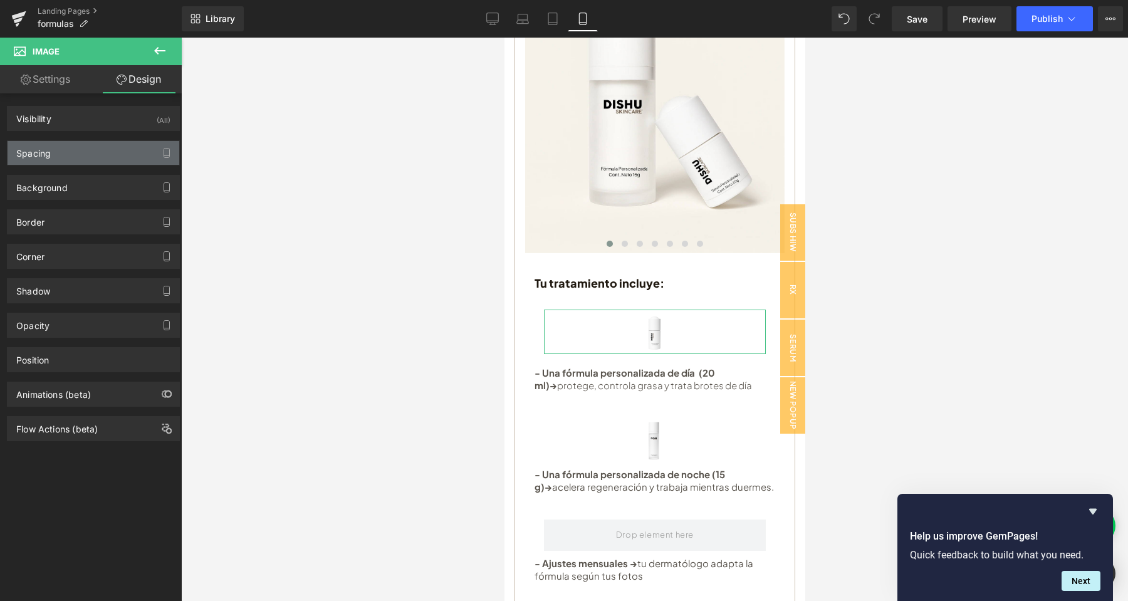
click at [99, 153] on div "Spacing" at bounding box center [94, 153] width 172 height 24
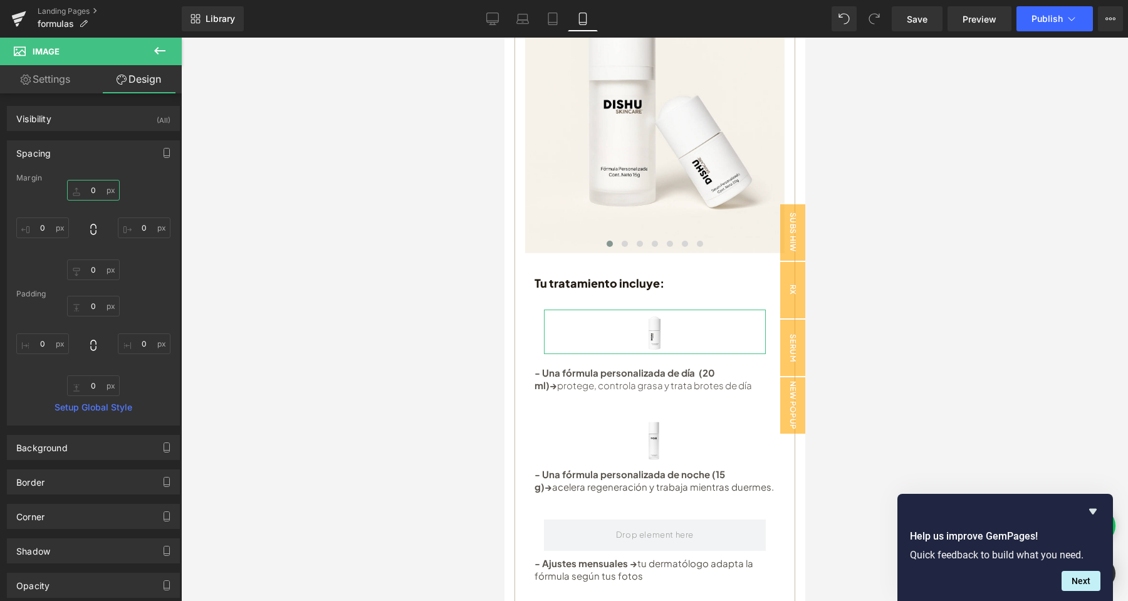
drag, startPoint x: 98, startPoint y: 189, endPoint x: 91, endPoint y: 189, distance: 6.9
click at [91, 189] on input "text" at bounding box center [93, 190] width 53 height 21
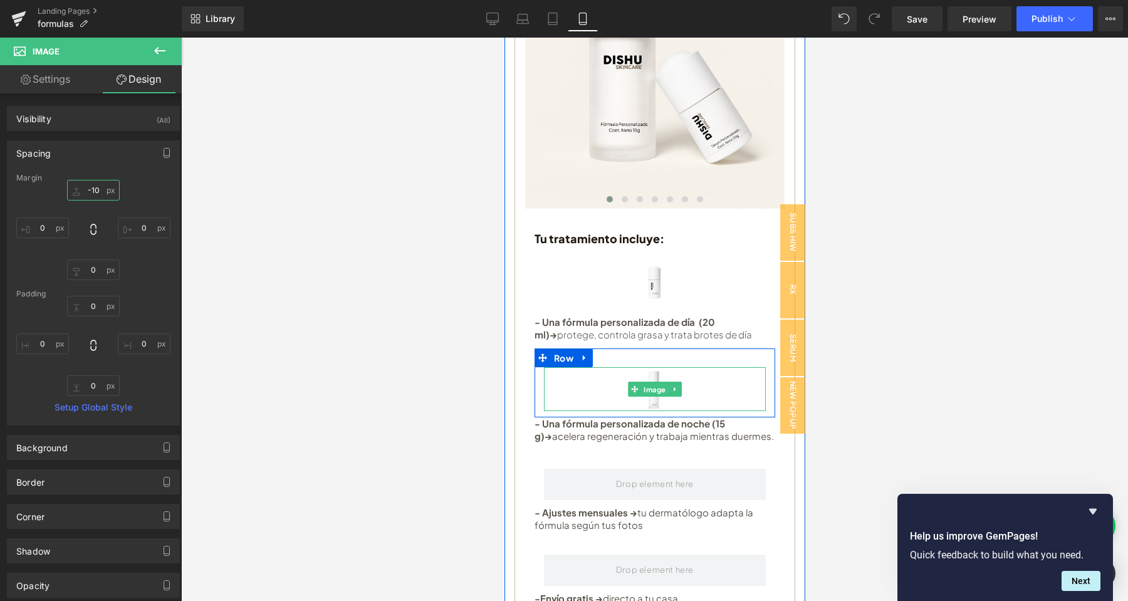
scroll to position [329, 0]
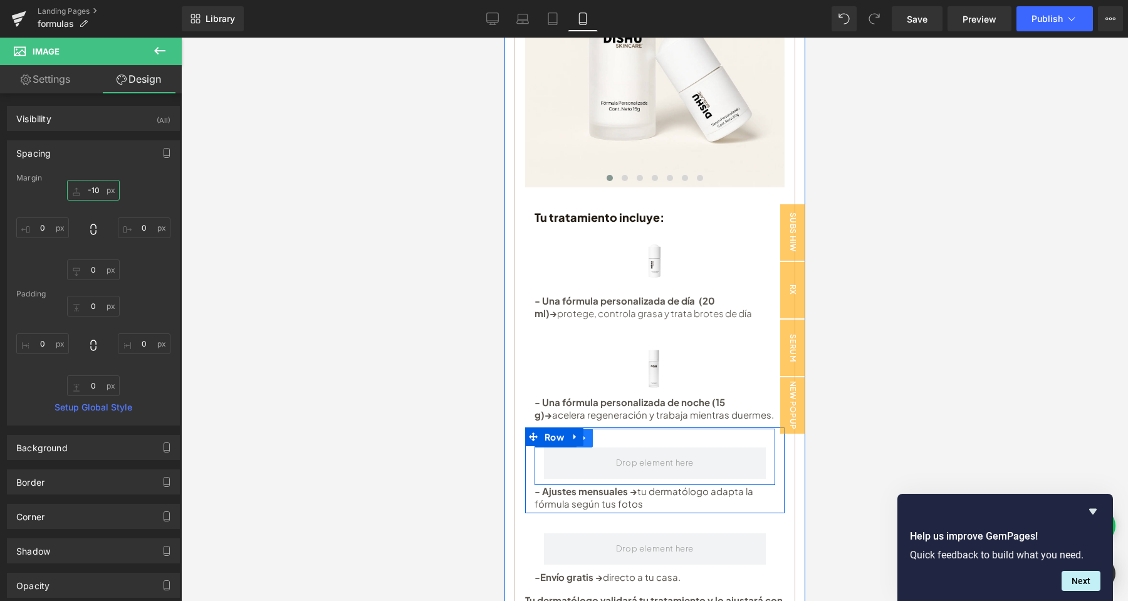
type input "-10"
click at [590, 431] on link at bounding box center [584, 438] width 16 height 19
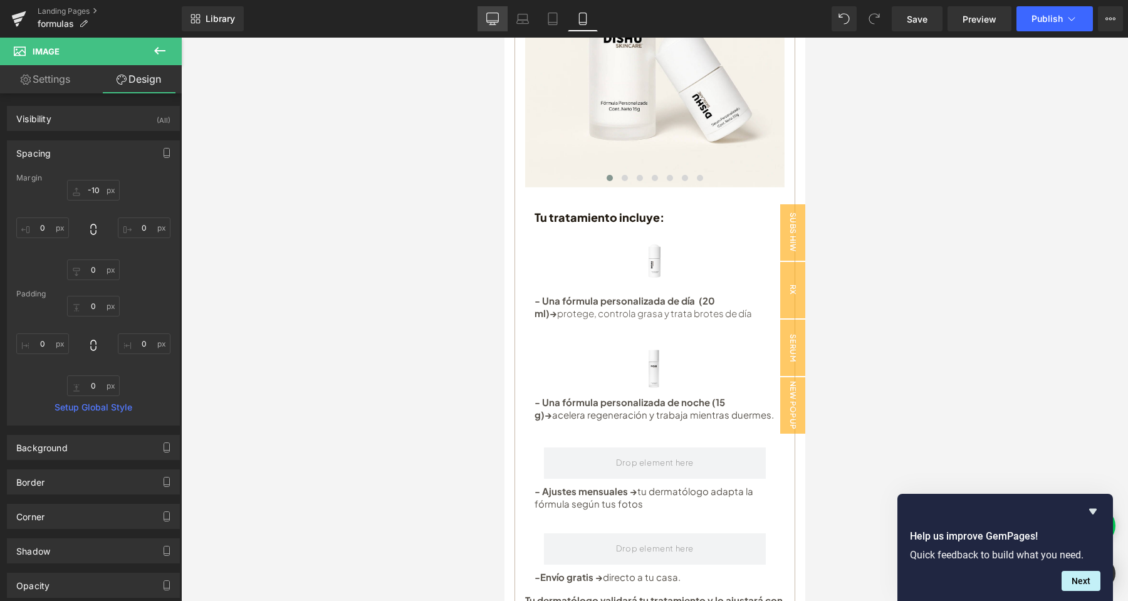
click at [491, 18] on icon at bounding box center [492, 19] width 13 height 13
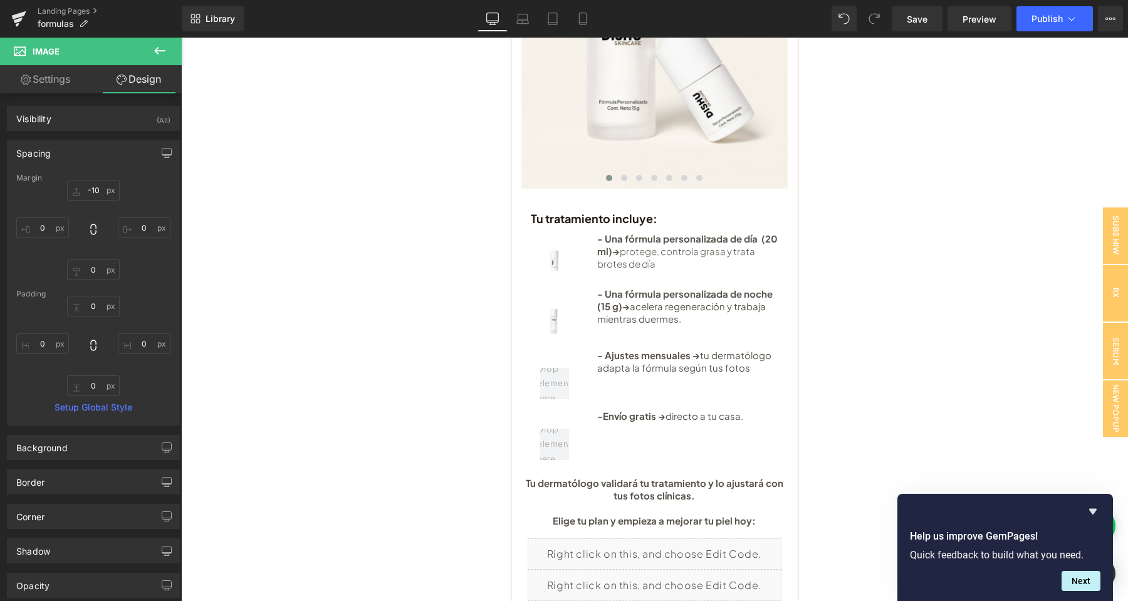
scroll to position [337, 0]
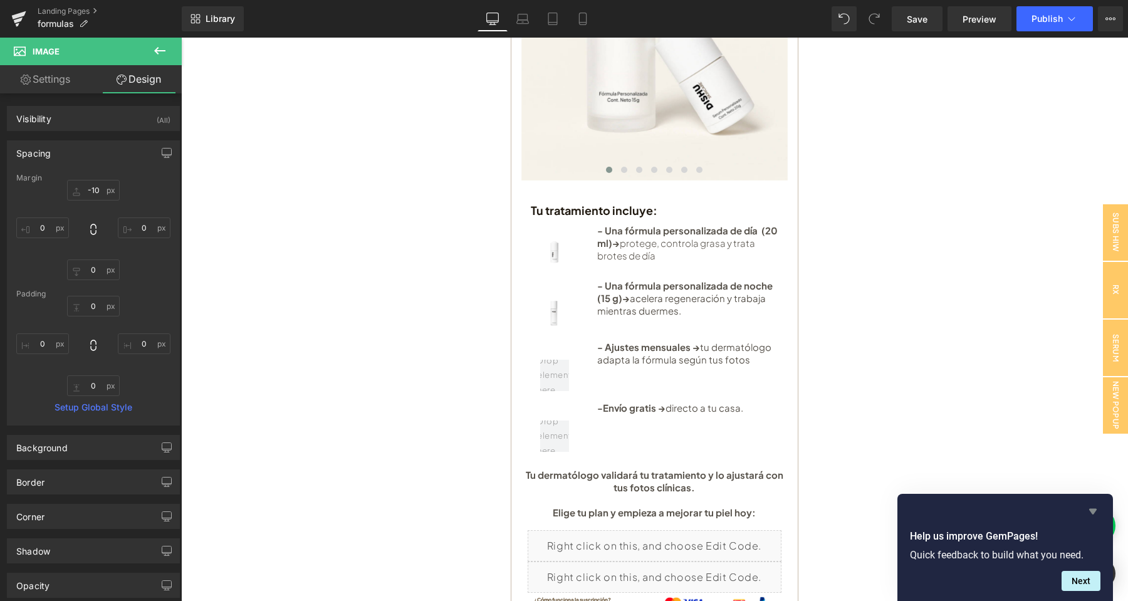
click at [1093, 510] on icon "Hide survey" at bounding box center [1093, 512] width 8 height 6
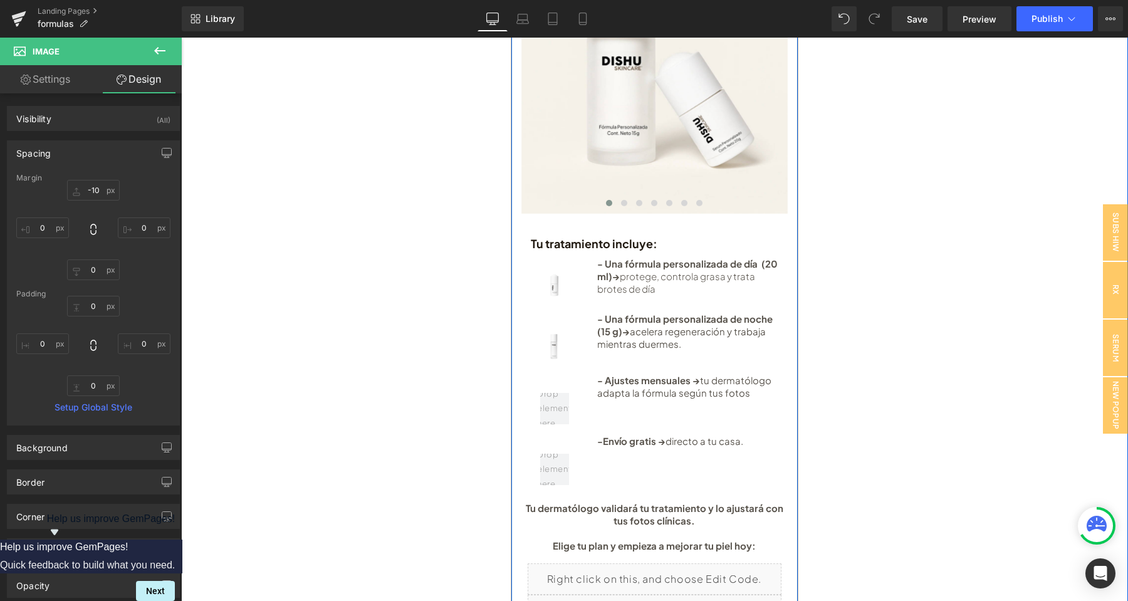
scroll to position [329, 0]
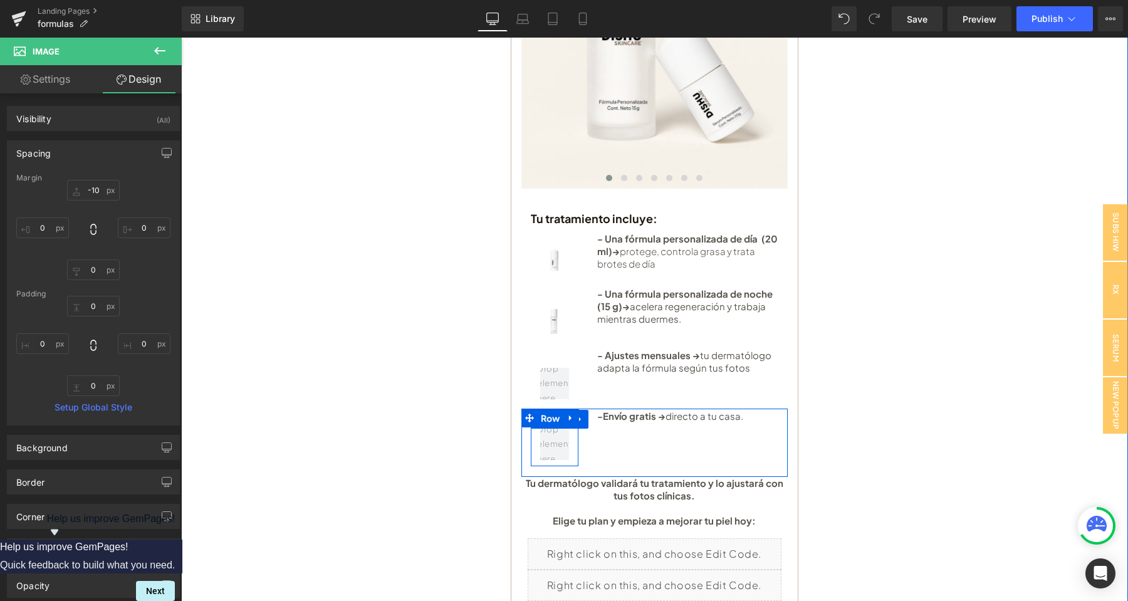
click at [570, 439] on div at bounding box center [555, 444] width 48 height 31
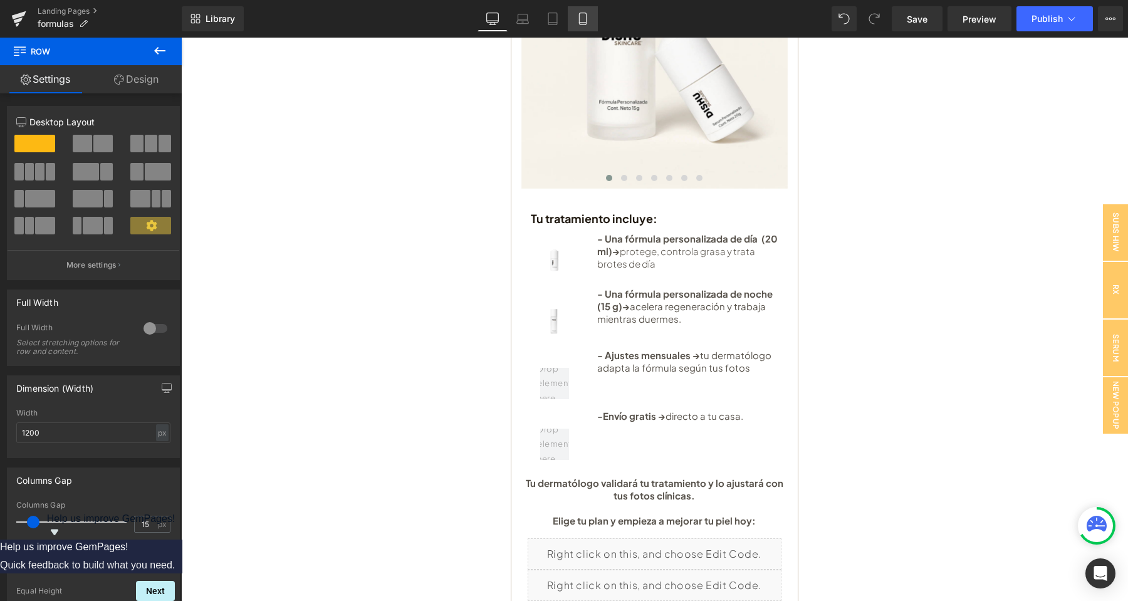
click at [588, 21] on icon at bounding box center [582, 19] width 13 height 13
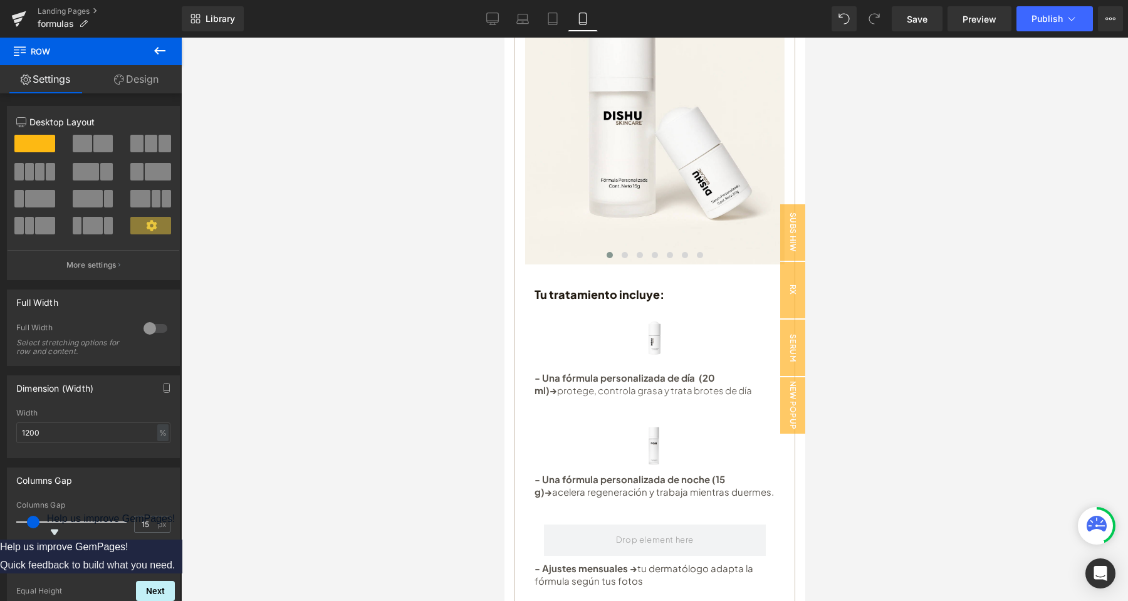
scroll to position [0, 0]
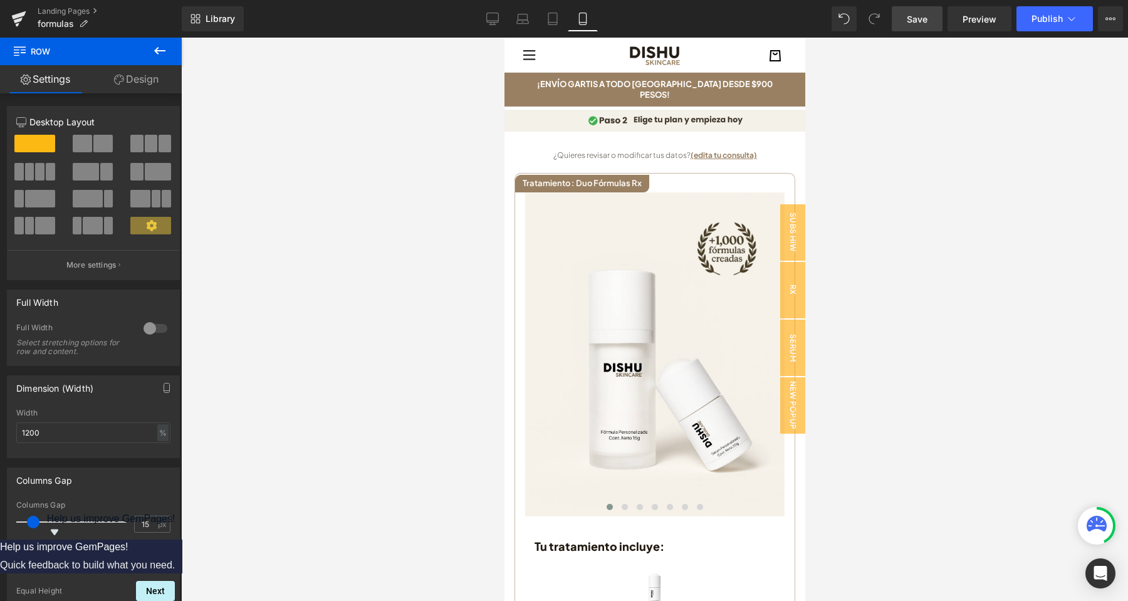
click at [938, 16] on link "Save" at bounding box center [916, 18] width 51 height 25
click at [1040, 10] on button "Publish" at bounding box center [1054, 18] width 76 height 25
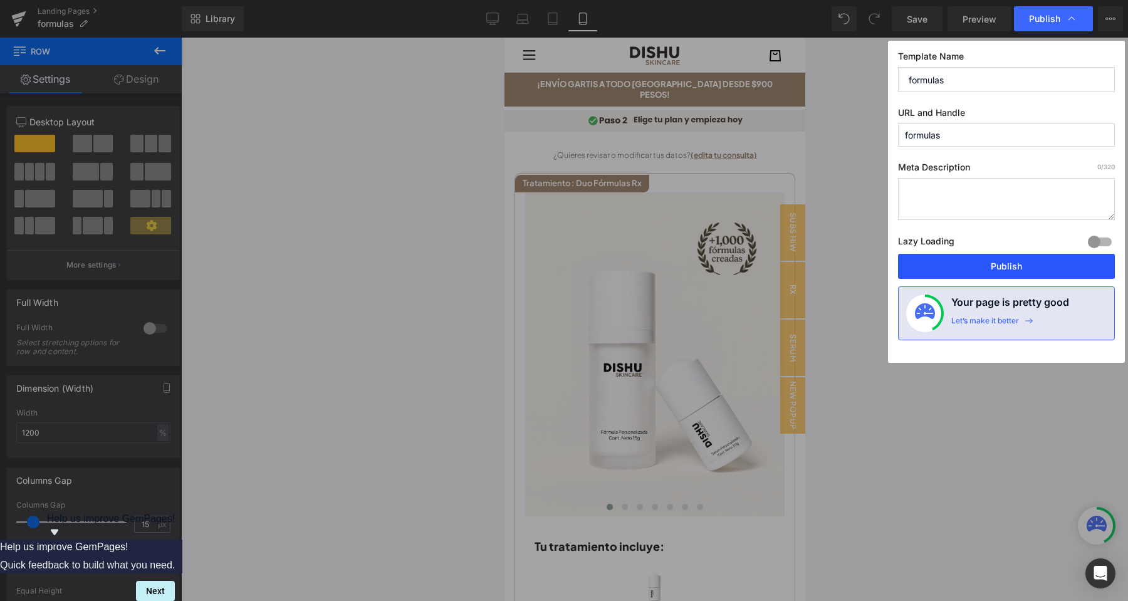
click at [1056, 265] on button "Publish" at bounding box center [1006, 266] width 217 height 25
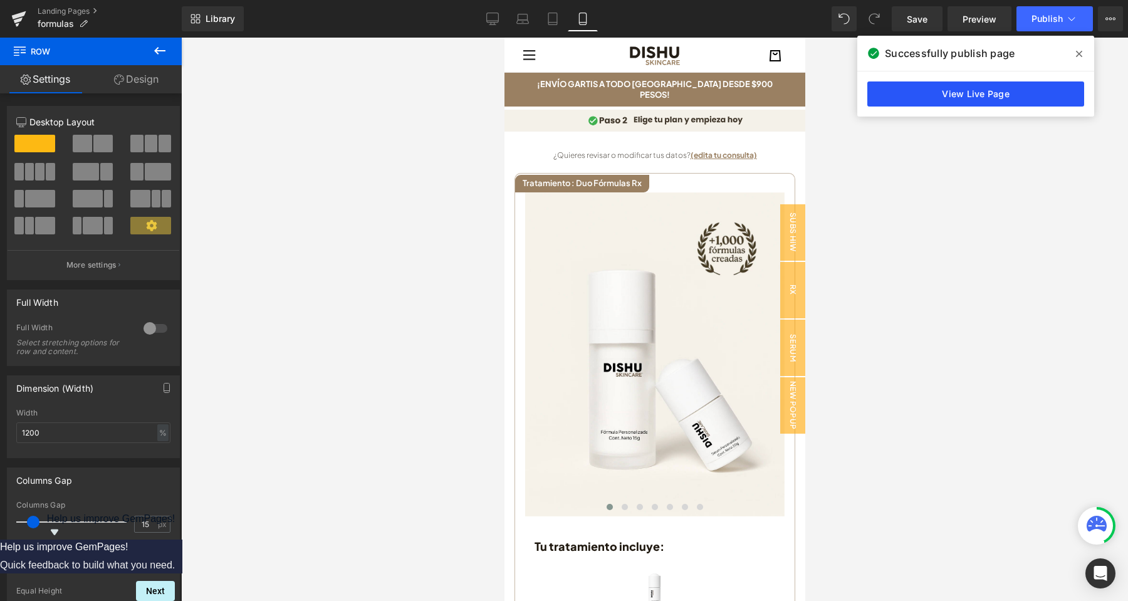
drag, startPoint x: 908, startPoint y: 96, endPoint x: 814, endPoint y: 80, distance: 95.3
click at [909, 96] on link "View Live Page" at bounding box center [975, 93] width 217 height 25
